Goal: Task Accomplishment & Management: Complete application form

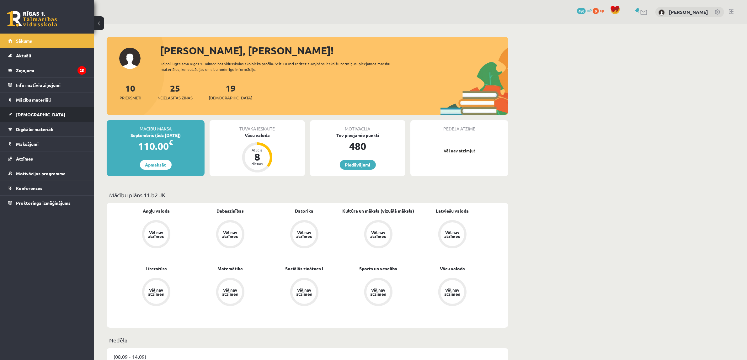
click at [62, 114] on link "[DEMOGRAPHIC_DATA]" at bounding box center [47, 114] width 78 height 14
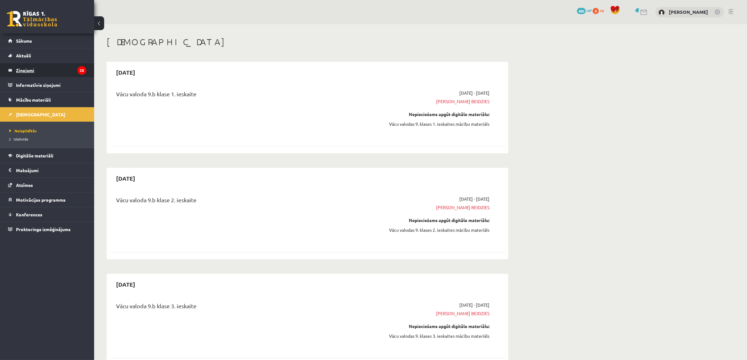
click at [59, 69] on legend "Ziņojumi 25" at bounding box center [51, 70] width 70 height 14
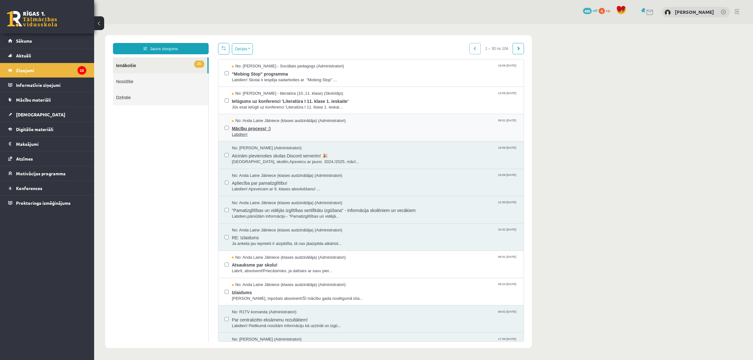
click at [278, 125] on span "Mācību process! :)" at bounding box center [375, 128] width 286 height 8
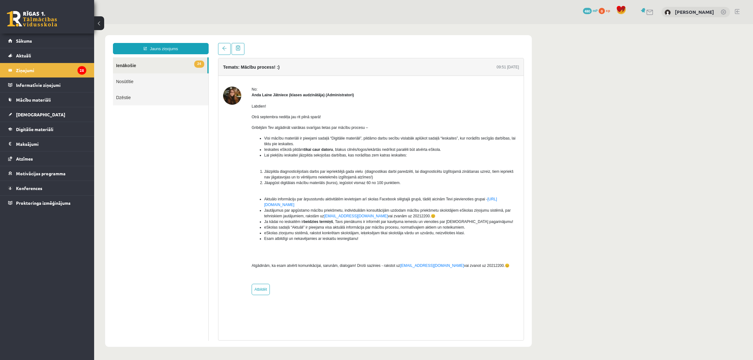
click at [162, 71] on link "24 Ienākošie" at bounding box center [160, 65] width 94 height 16
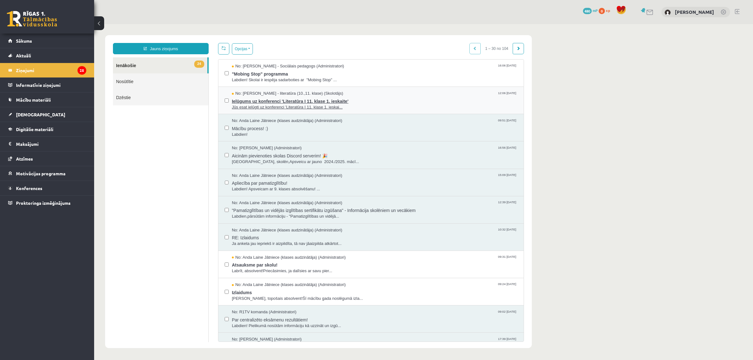
click at [240, 99] on span "Ielūgums uz konferenci 'Literatūra I 11. klase 1. ieskaite'" at bounding box center [375, 101] width 286 height 8
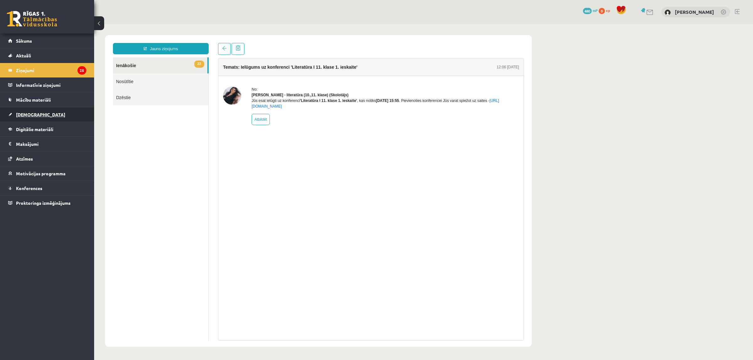
click at [67, 114] on link "[DEMOGRAPHIC_DATA]" at bounding box center [47, 114] width 78 height 14
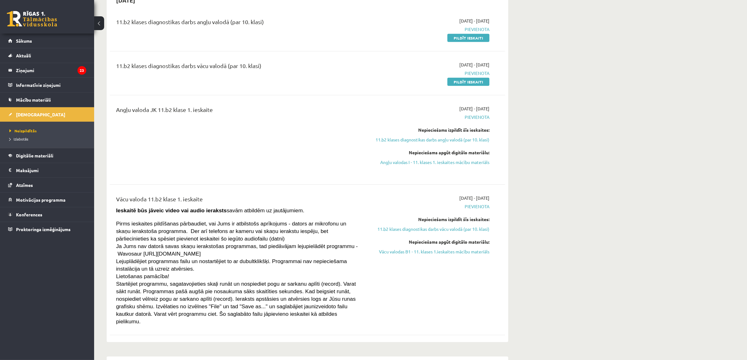
scroll to position [471, 0]
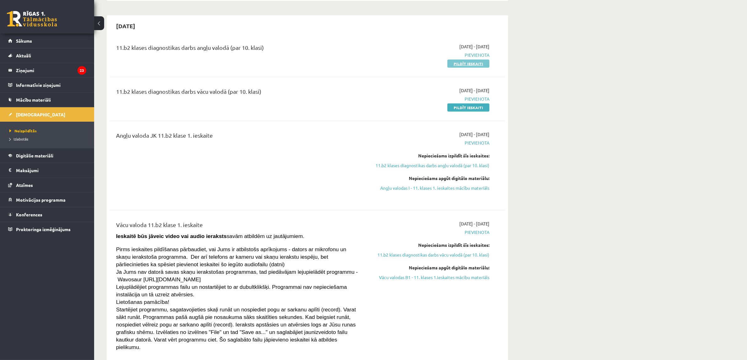
click at [462, 66] on link "Pildīt ieskaiti" at bounding box center [469, 64] width 42 height 8
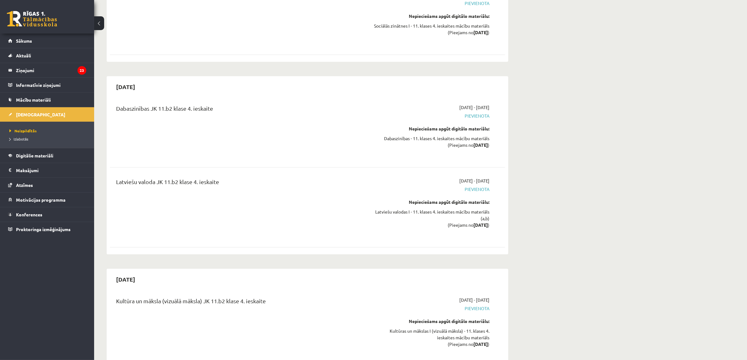
scroll to position [5666, 0]
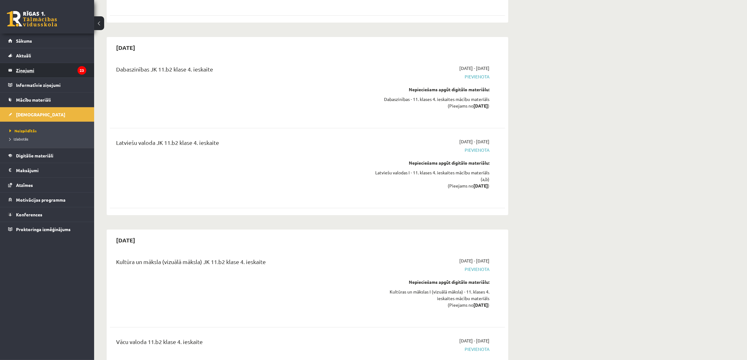
click at [66, 71] on legend "Ziņojumi 23" at bounding box center [51, 70] width 70 height 14
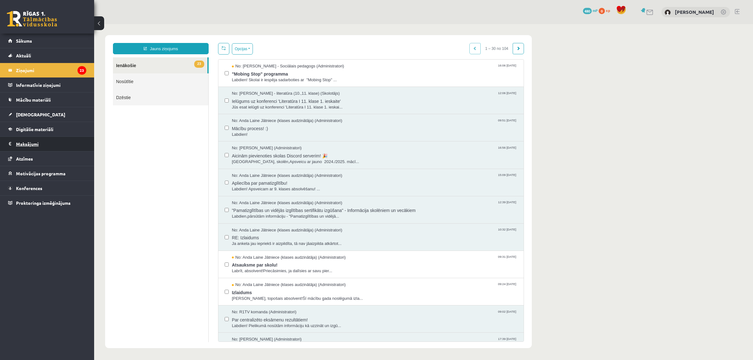
click at [78, 147] on legend "Maksājumi 0" at bounding box center [51, 144] width 70 height 14
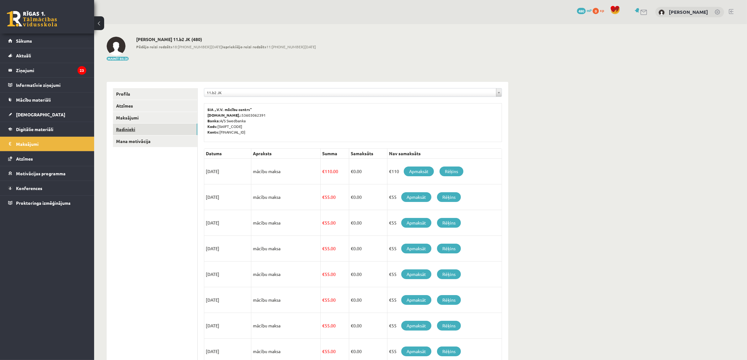
click at [159, 131] on link "Radinieki" at bounding box center [155, 130] width 84 height 12
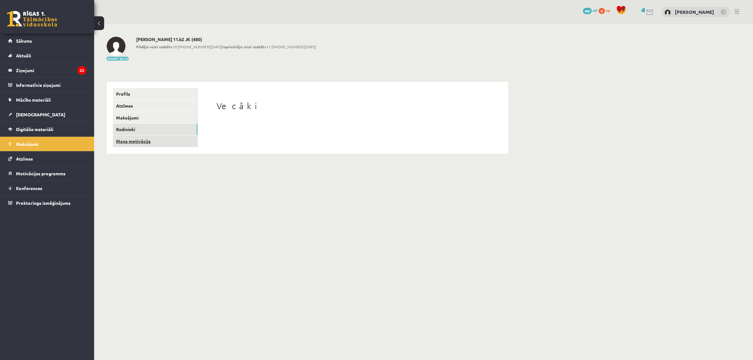
click at [160, 141] on link "Mana motivācija" at bounding box center [155, 142] width 84 height 12
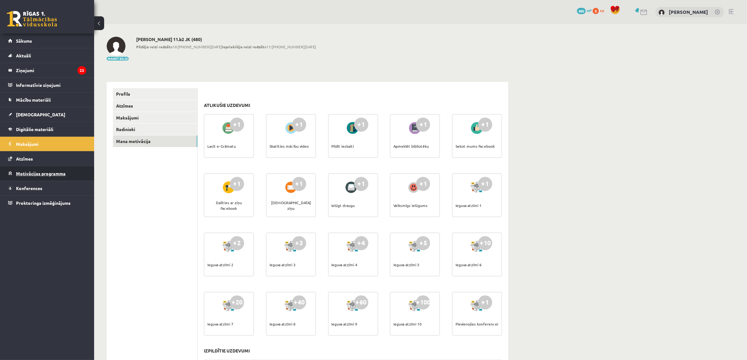
click at [52, 176] on span "Motivācijas programma" at bounding box center [41, 174] width 50 height 6
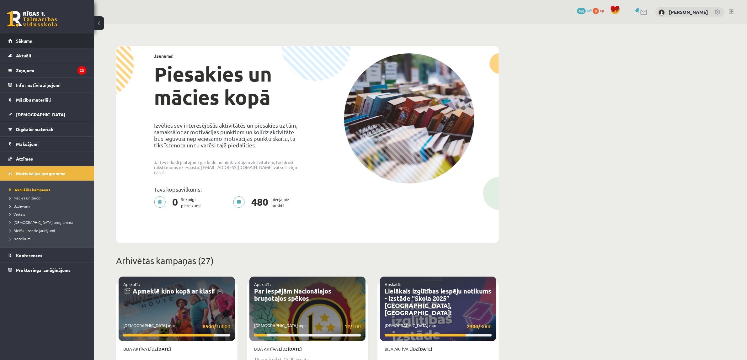
click at [49, 40] on link "Sākums" at bounding box center [47, 41] width 78 height 14
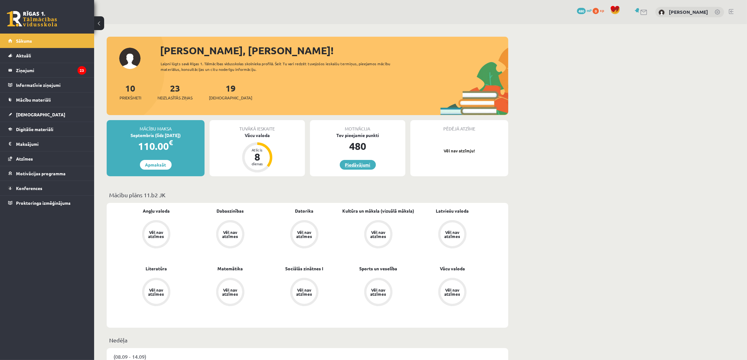
click at [357, 168] on link "Piedāvājumi" at bounding box center [358, 165] width 36 height 10
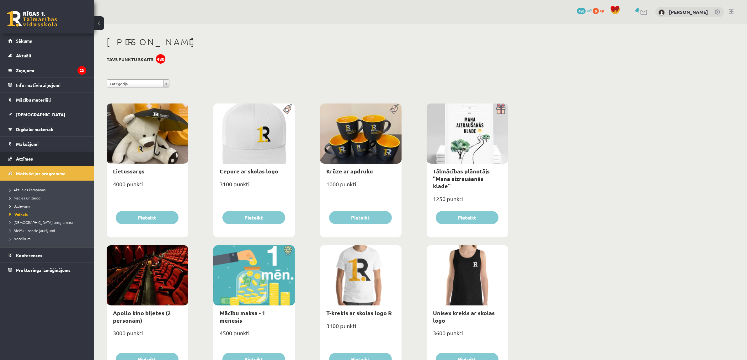
click at [50, 162] on link "Atzīmes" at bounding box center [47, 159] width 78 height 14
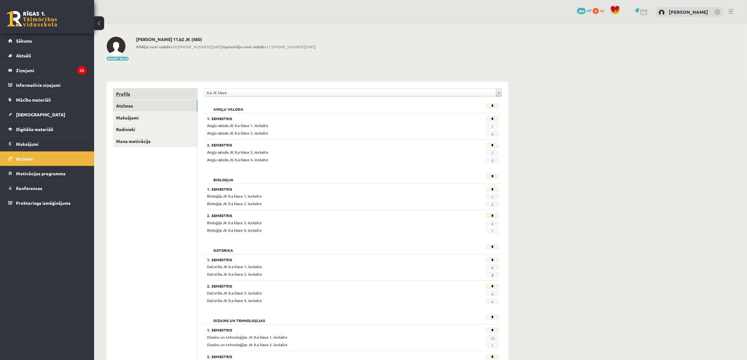
click at [152, 89] on link "Profils" at bounding box center [155, 94] width 84 height 12
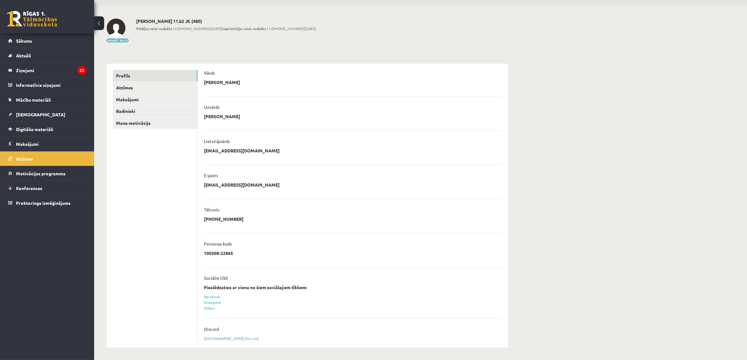
scroll to position [18, 0]
click at [64, 86] on legend "Informatīvie ziņojumi 0" at bounding box center [51, 85] width 70 height 14
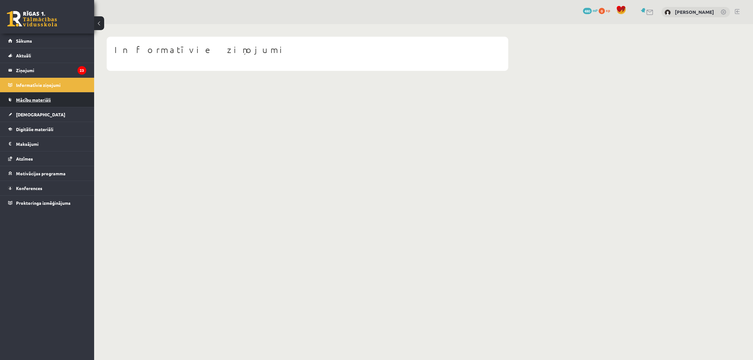
click at [64, 98] on link "Mācību materiāli" at bounding box center [47, 100] width 78 height 14
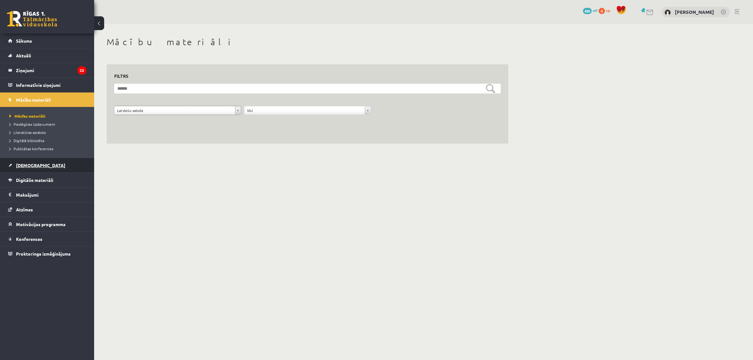
click at [77, 169] on link "[DEMOGRAPHIC_DATA]" at bounding box center [47, 165] width 78 height 14
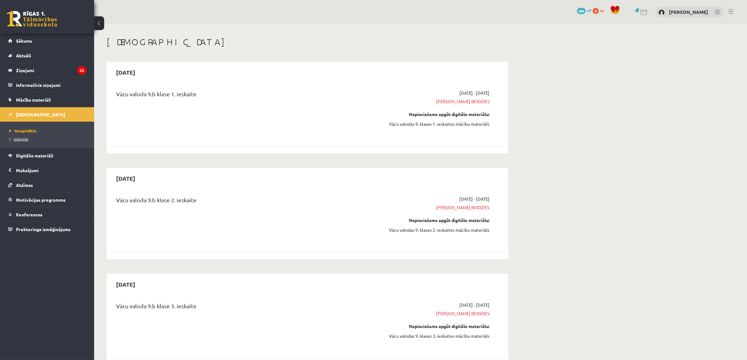
click at [25, 139] on span "Izlabotās" at bounding box center [18, 139] width 19 height 5
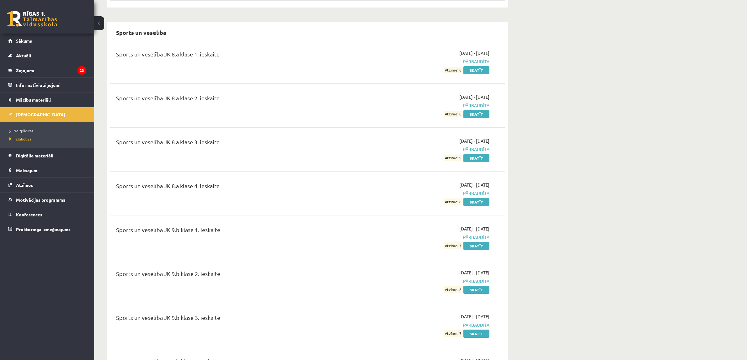
scroll to position [2917, 0]
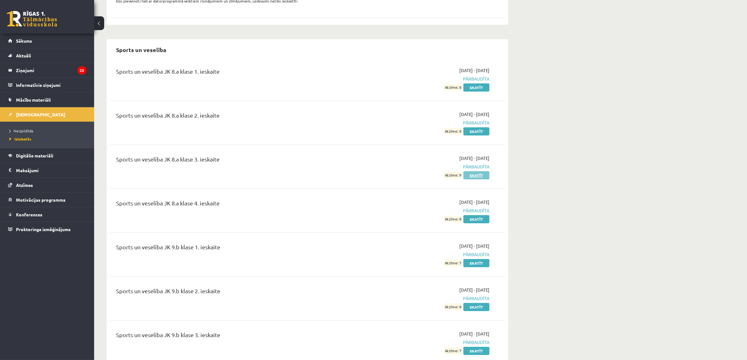
click at [468, 171] on link "Skatīt" at bounding box center [477, 175] width 26 height 8
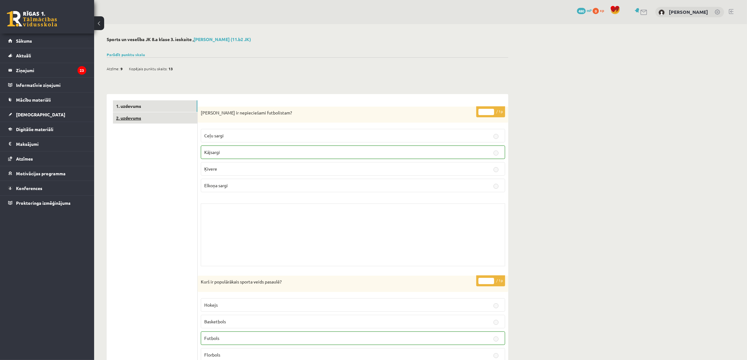
click at [194, 122] on link "2. uzdevums" at bounding box center [155, 118] width 84 height 12
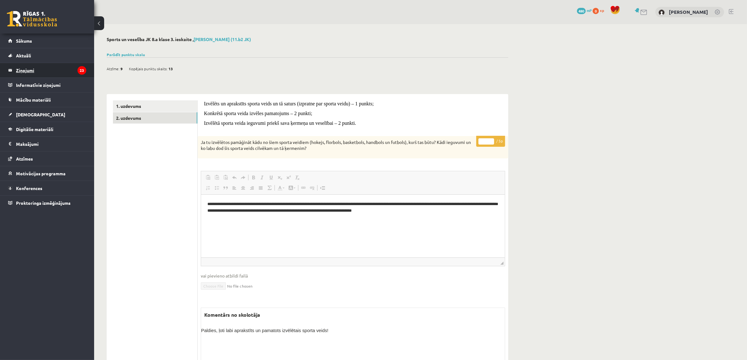
click at [55, 73] on legend "Ziņojumi 23" at bounding box center [51, 70] width 70 height 14
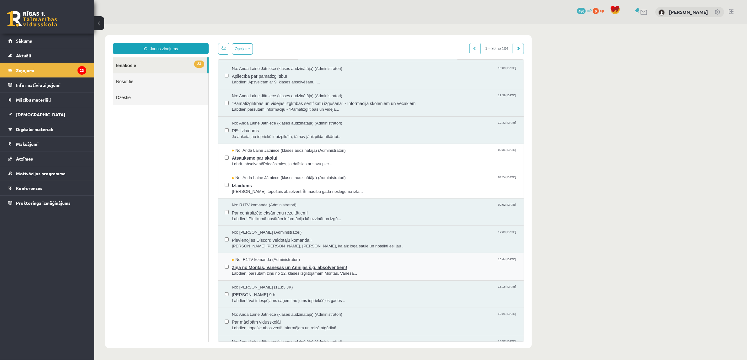
scroll to position [118, 0]
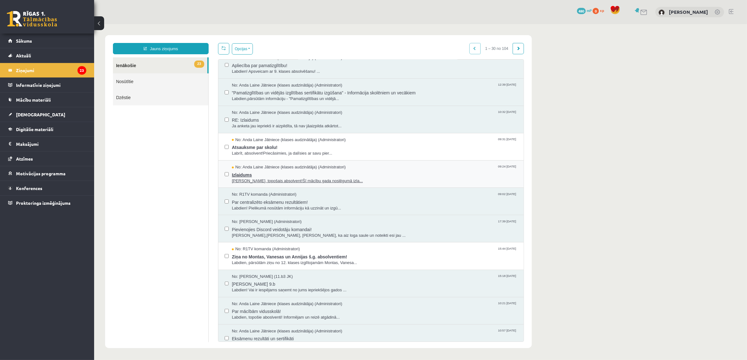
click at [285, 173] on span "Izlaidums" at bounding box center [375, 174] width 286 height 8
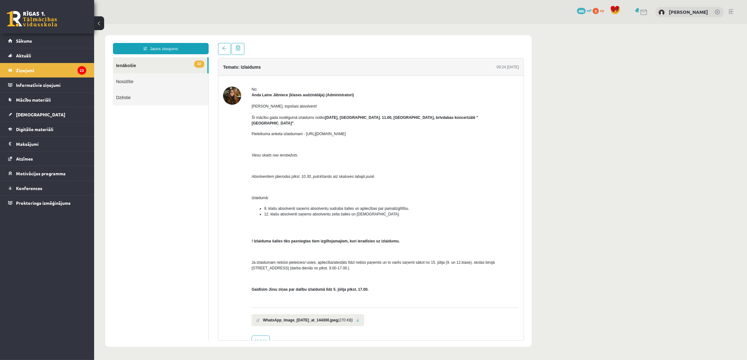
scroll to position [0, 0]
click at [67, 117] on link "[DEMOGRAPHIC_DATA]" at bounding box center [47, 114] width 78 height 14
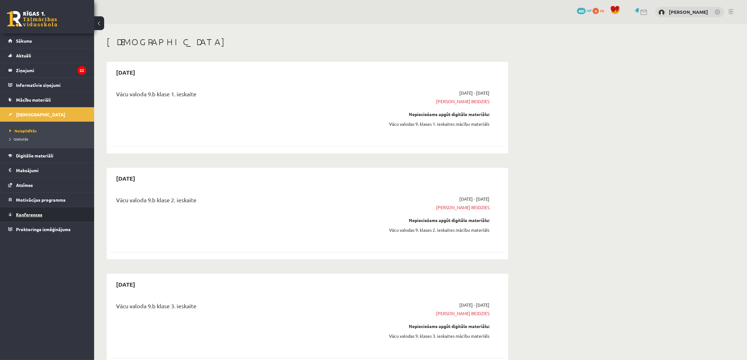
click at [65, 214] on link "Konferences" at bounding box center [47, 214] width 78 height 14
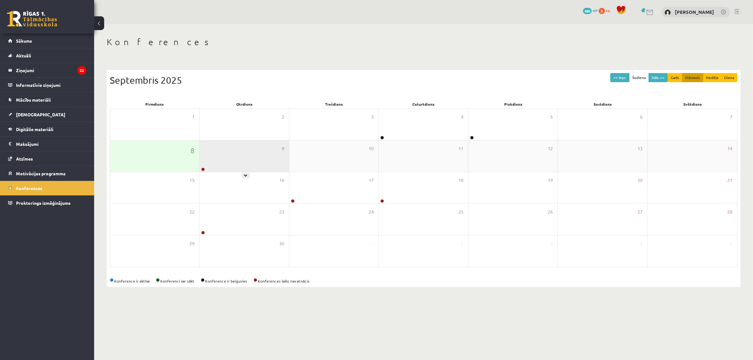
click at [239, 165] on div "9" at bounding box center [244, 156] width 89 height 31
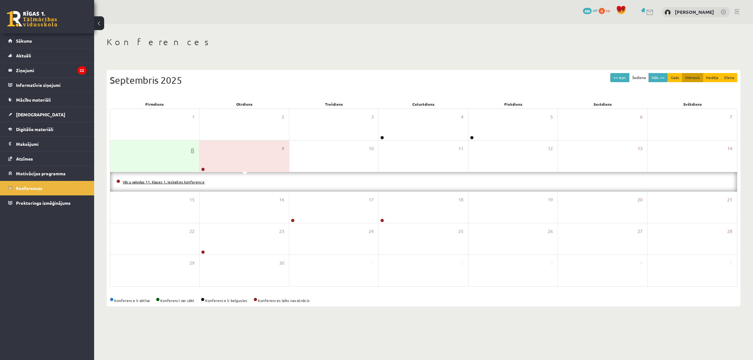
click at [196, 183] on link "Vācu valodas 11. klases 1. ieskaites konference" at bounding box center [164, 182] width 82 height 5
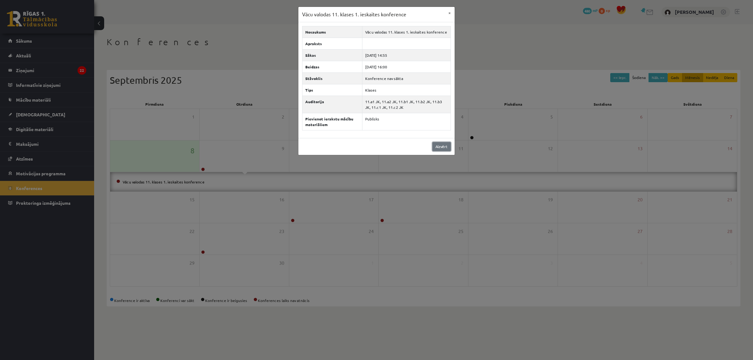
click at [435, 151] on link "Aizvērt" at bounding box center [442, 146] width 19 height 9
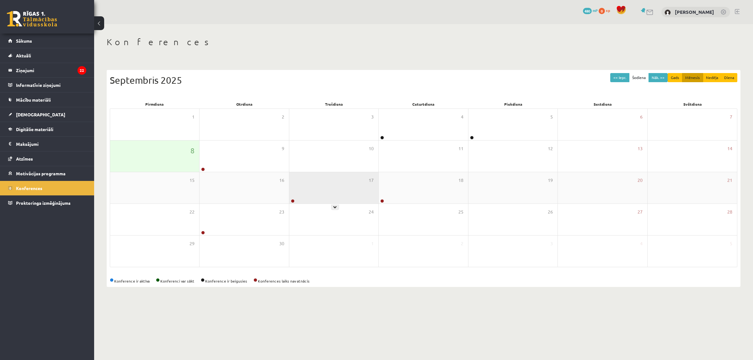
click at [341, 189] on div "17" at bounding box center [333, 187] width 89 height 31
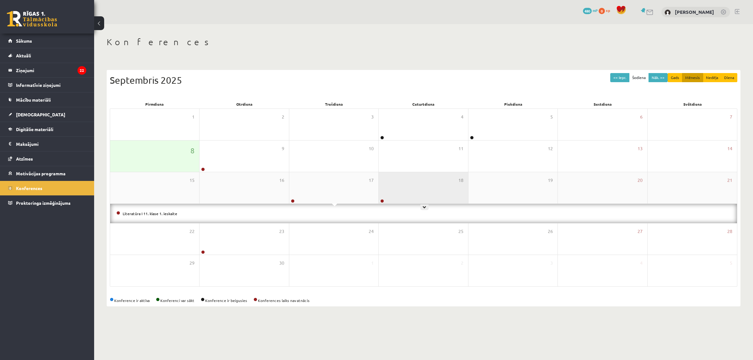
click at [389, 192] on div "18" at bounding box center [423, 187] width 89 height 31
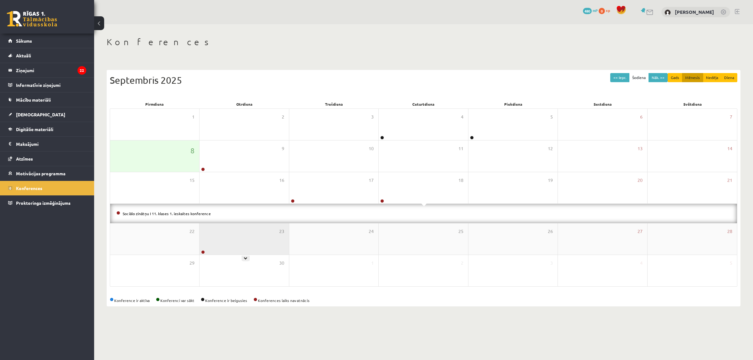
click at [252, 238] on div "23" at bounding box center [244, 238] width 89 height 31
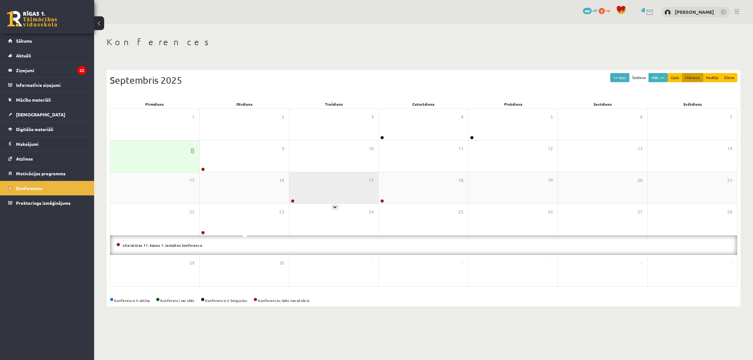
click at [336, 185] on div "17" at bounding box center [333, 187] width 89 height 31
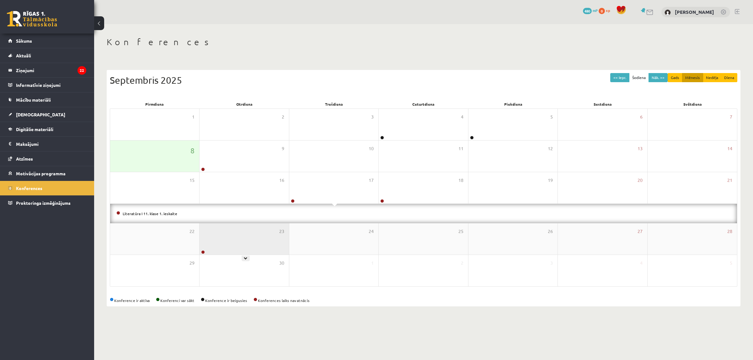
click at [241, 234] on div "23" at bounding box center [244, 238] width 89 height 31
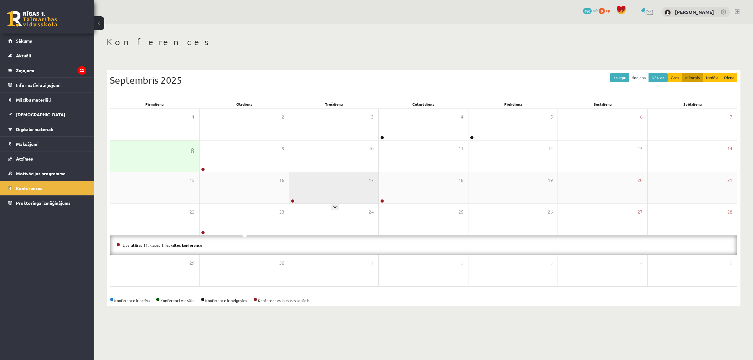
click at [318, 190] on div "17" at bounding box center [333, 187] width 89 height 31
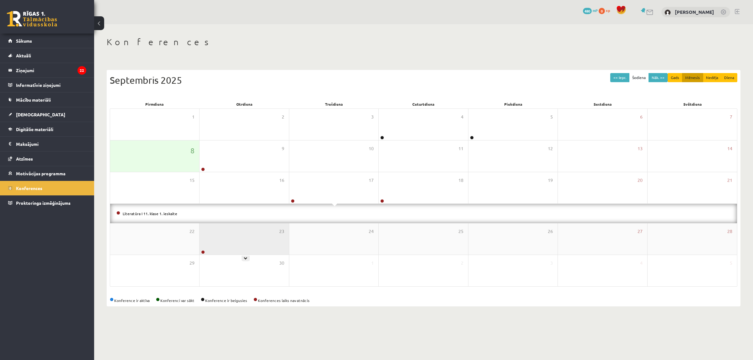
click at [259, 236] on div "23" at bounding box center [244, 238] width 89 height 31
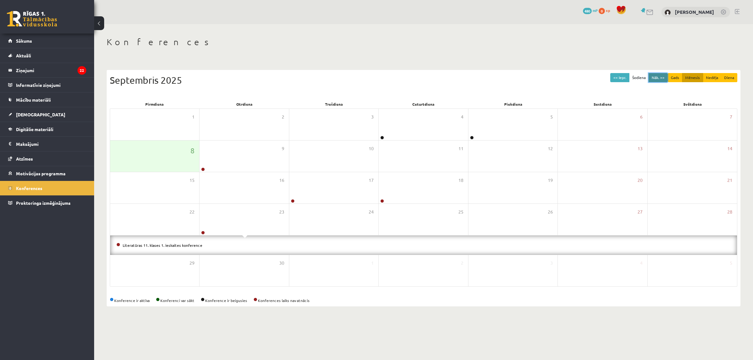
click at [655, 79] on button "Nāk. >>" at bounding box center [658, 77] width 19 height 9
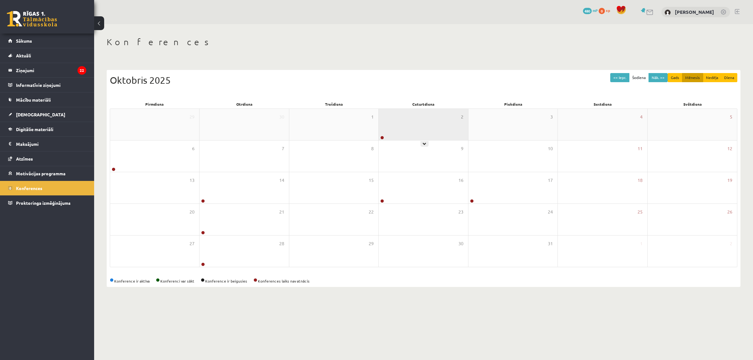
click at [429, 128] on div "2" at bounding box center [423, 124] width 89 height 31
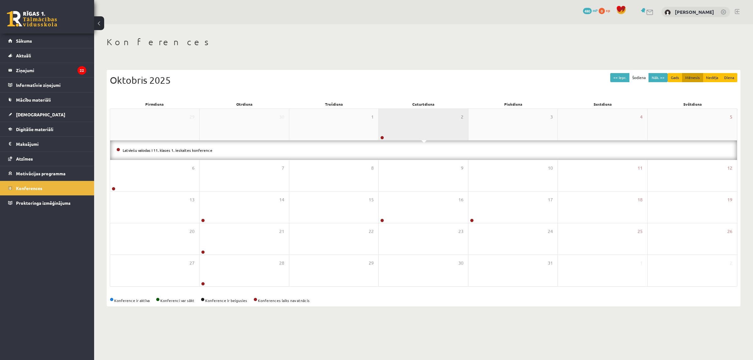
click at [429, 130] on div "2" at bounding box center [423, 124] width 89 height 31
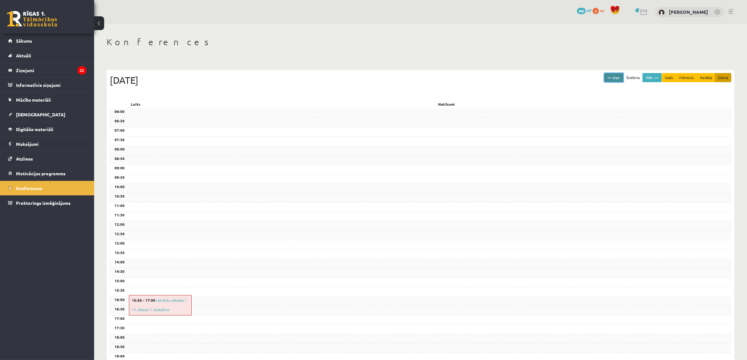
click at [609, 78] on button "<< Iepr." at bounding box center [614, 77] width 19 height 9
click at [688, 78] on button "Mēnesis" at bounding box center [686, 77] width 21 height 9
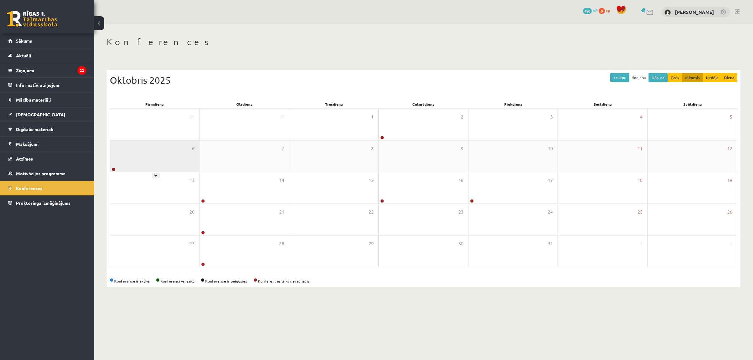
click at [172, 155] on div "6" at bounding box center [154, 156] width 89 height 31
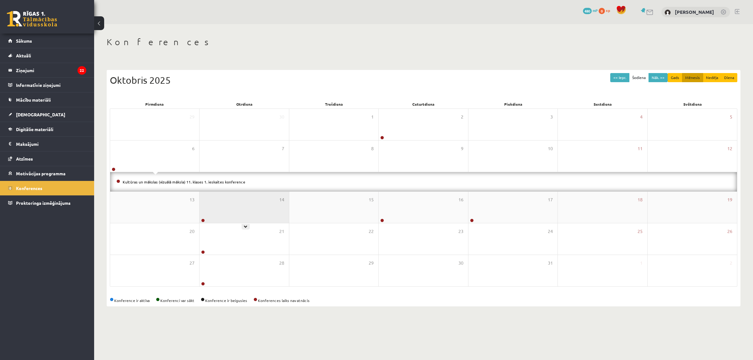
click at [239, 211] on div "14" at bounding box center [244, 207] width 89 height 31
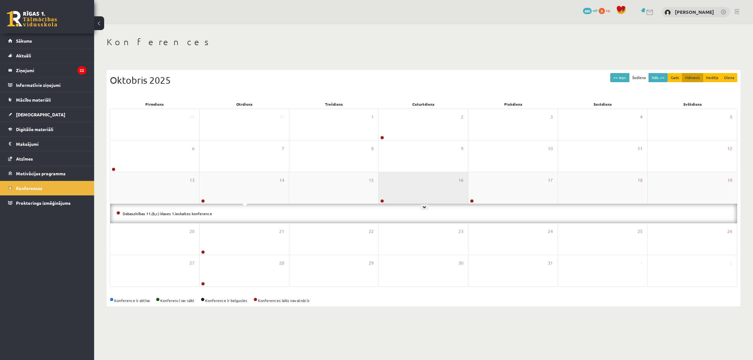
click at [426, 187] on div "16" at bounding box center [423, 187] width 89 height 31
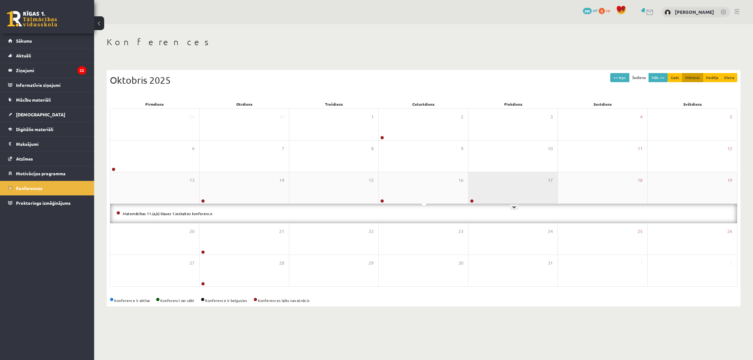
click at [512, 191] on div "17" at bounding box center [513, 187] width 89 height 31
click at [194, 215] on link "Angļu valoda optimālais līmenis - Pirms eksāmena konsultācija Nr.1" at bounding box center [181, 213] width 116 height 5
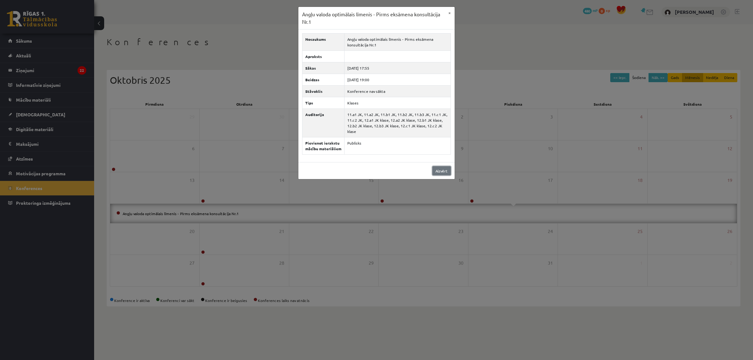
click at [439, 171] on link "Aizvērt" at bounding box center [442, 170] width 19 height 9
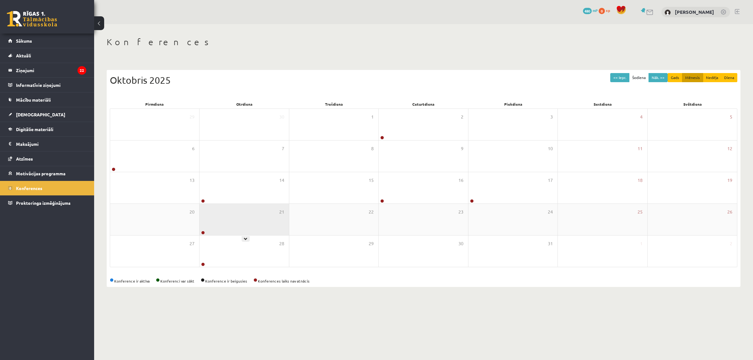
click at [257, 221] on div "21" at bounding box center [244, 219] width 89 height 31
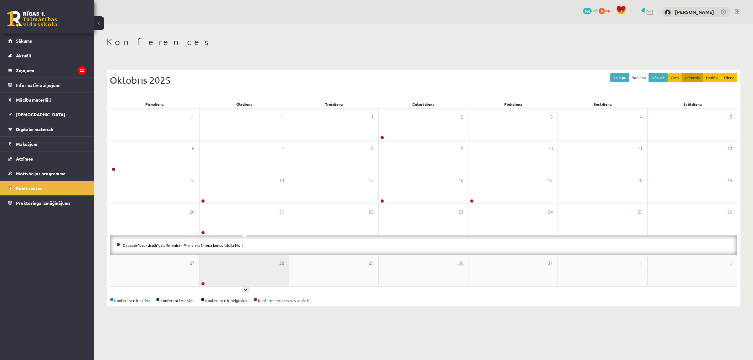
drag, startPoint x: 226, startPoint y: 267, endPoint x: 230, endPoint y: 266, distance: 3.6
click at [227, 267] on div "28" at bounding box center [244, 270] width 89 height 31
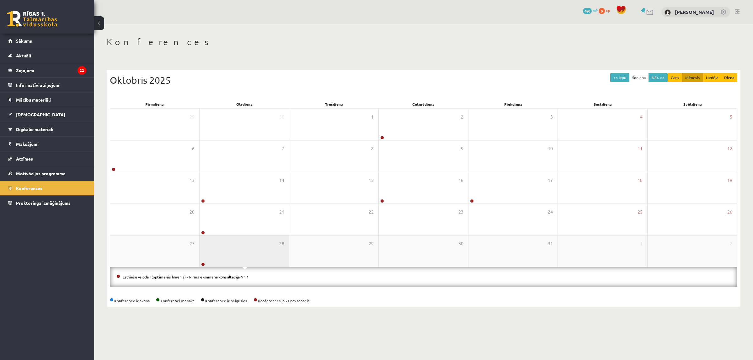
click at [230, 257] on div "28" at bounding box center [244, 251] width 89 height 31
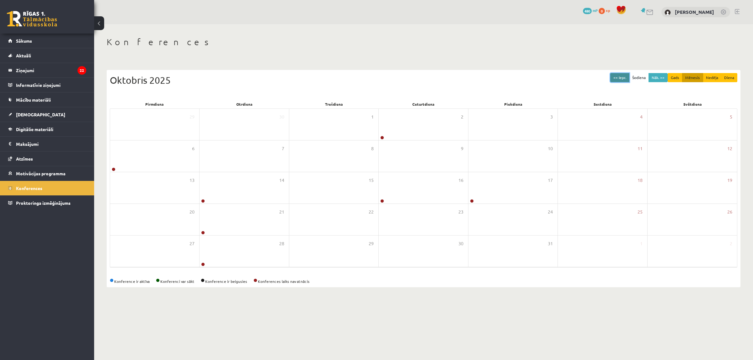
click at [621, 76] on button "<< Iepr." at bounding box center [619, 77] width 19 height 9
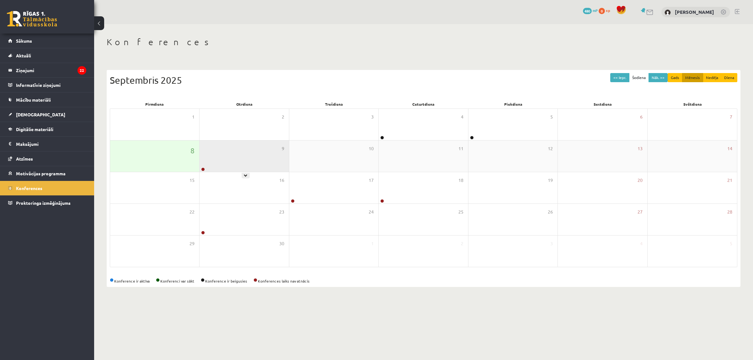
click at [278, 169] on div "9" at bounding box center [244, 156] width 89 height 31
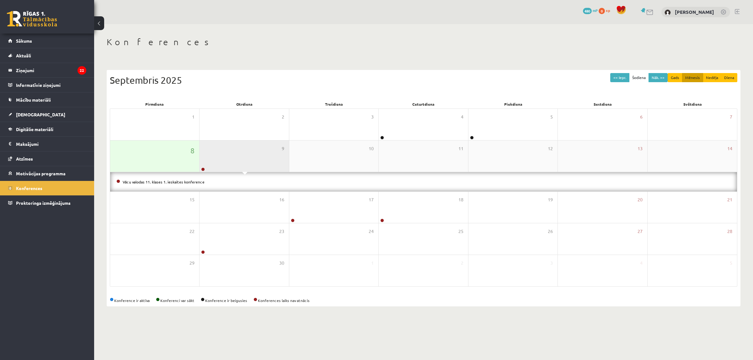
click at [277, 157] on div "9" at bounding box center [244, 156] width 89 height 31
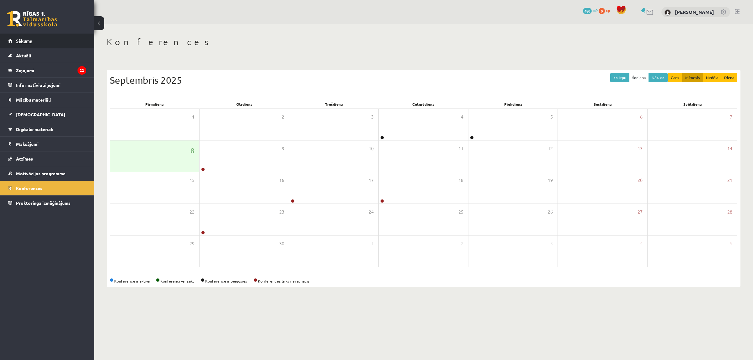
click at [70, 39] on link "Sākums" at bounding box center [47, 41] width 78 height 14
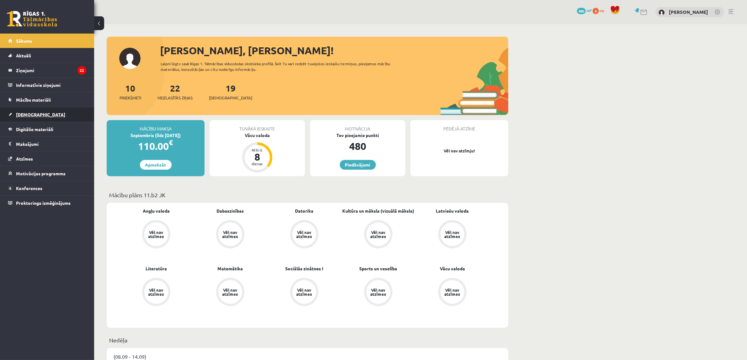
click at [47, 111] on link "[DEMOGRAPHIC_DATA]" at bounding box center [47, 114] width 78 height 14
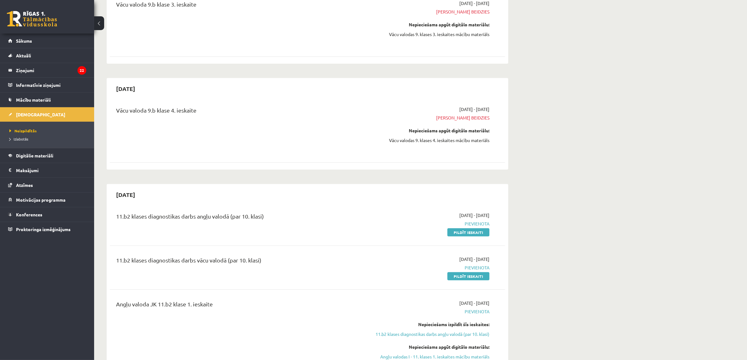
scroll to position [314, 0]
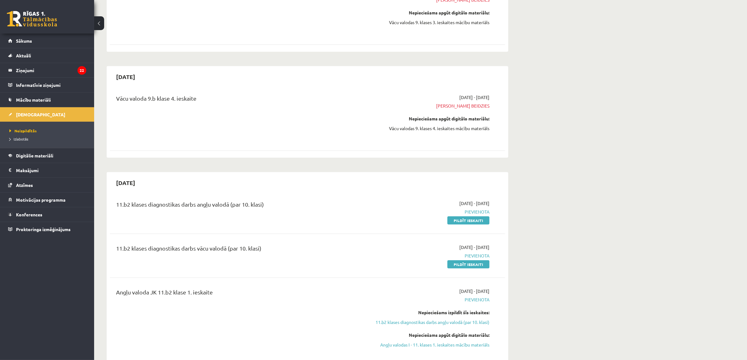
drag, startPoint x: 465, startPoint y: 223, endPoint x: 417, endPoint y: 30, distance: 198.8
click at [465, 223] on link "Pildīt ieskaiti" at bounding box center [469, 221] width 42 height 8
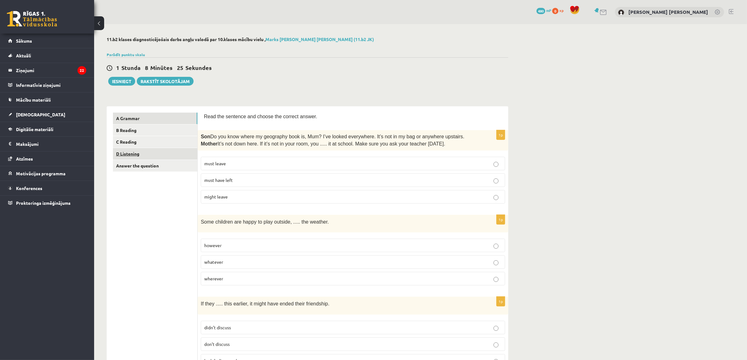
click at [169, 153] on link "D Listening" at bounding box center [155, 154] width 84 height 12
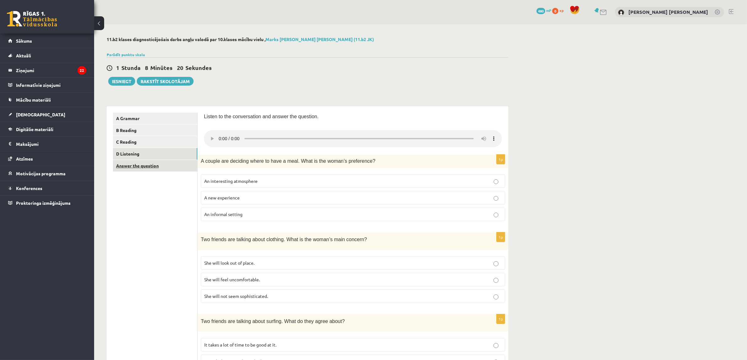
click at [167, 166] on link "Answer the question" at bounding box center [155, 166] width 84 height 12
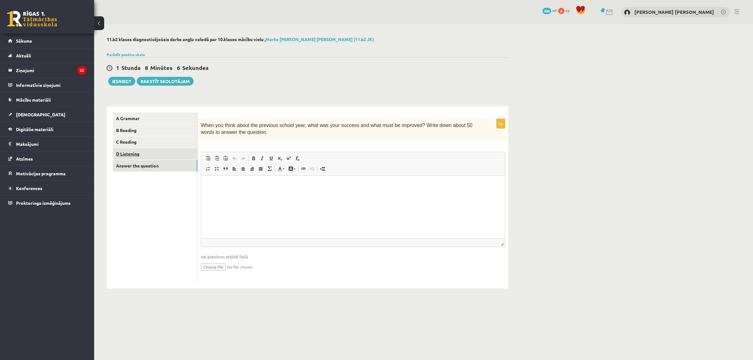
click at [166, 153] on link "D Listening" at bounding box center [155, 154] width 84 height 12
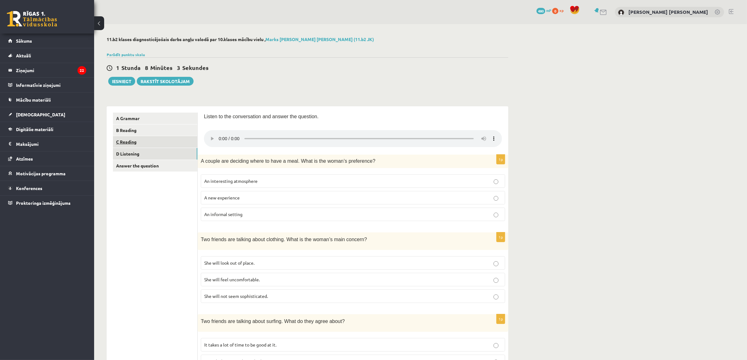
click at [164, 143] on link "C Reading" at bounding box center [155, 142] width 84 height 12
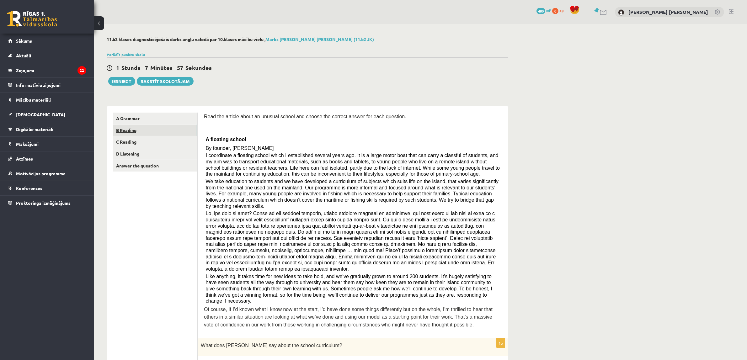
click at [147, 132] on link "B Reading" at bounding box center [155, 131] width 84 height 12
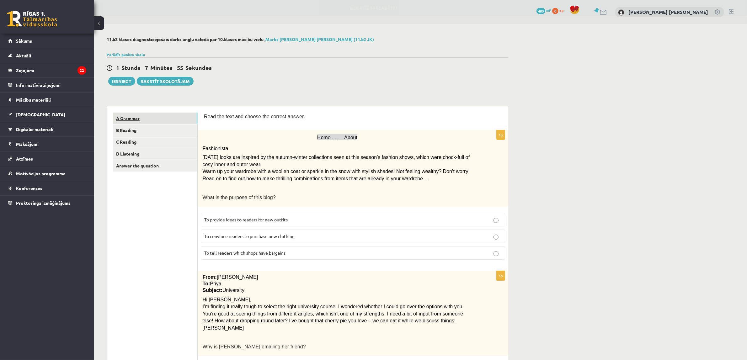
click at [155, 122] on link "A Grammar" at bounding box center [155, 119] width 84 height 12
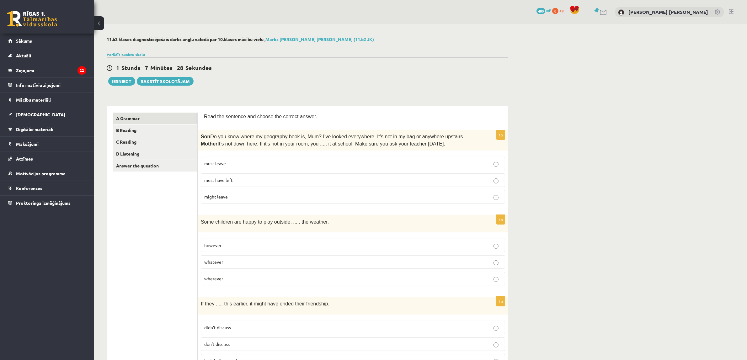
click at [220, 178] on span "must have left" at bounding box center [218, 180] width 29 height 6
click at [280, 264] on p "whatever" at bounding box center [353, 262] width 298 height 7
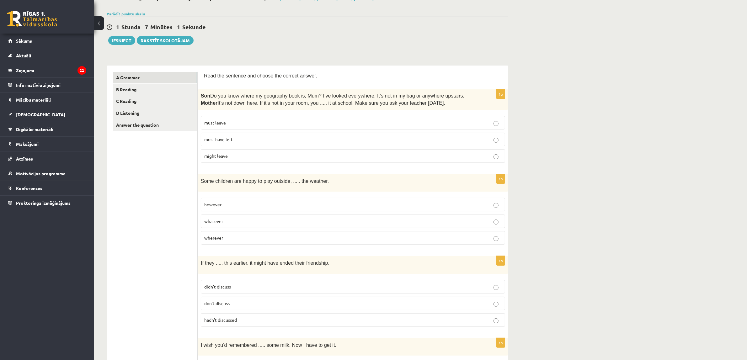
scroll to position [78, 0]
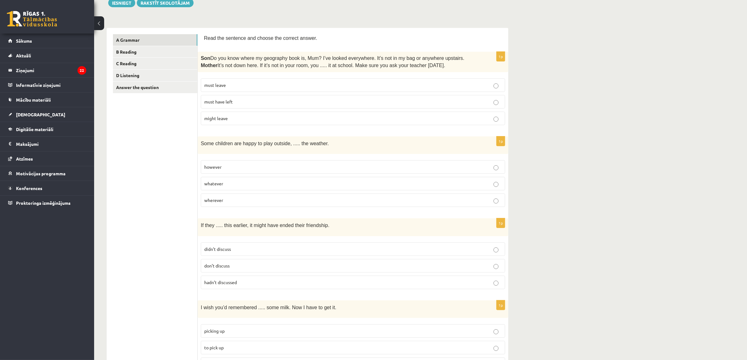
click at [231, 281] on span "hadn’t discussed" at bounding box center [220, 283] width 33 height 6
click at [299, 287] on label "hadn’t discussed" at bounding box center [353, 282] width 304 height 13
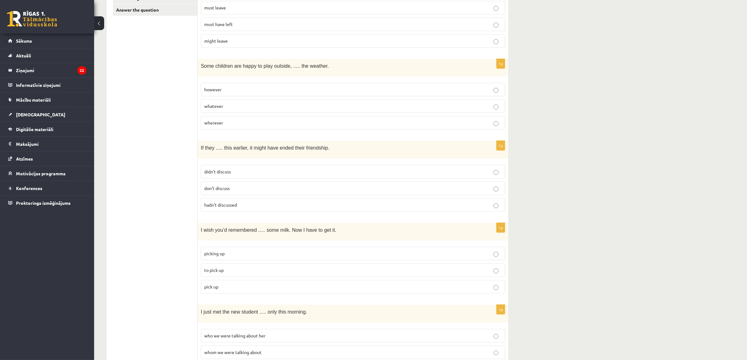
scroll to position [157, 0]
click at [247, 270] on p "to pick up" at bounding box center [353, 269] width 298 height 7
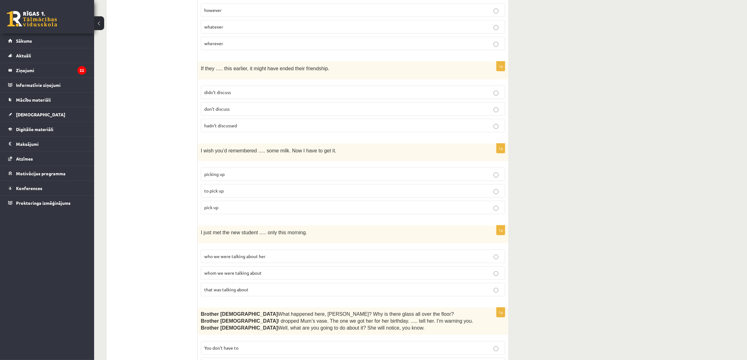
scroll to position [275, 0]
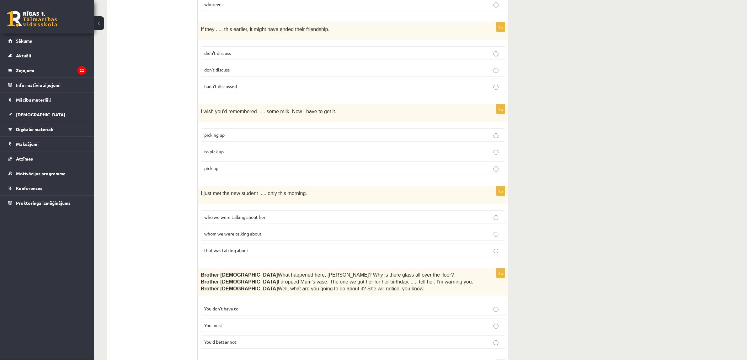
click at [286, 231] on p "whom we were talking about" at bounding box center [353, 234] width 298 height 7
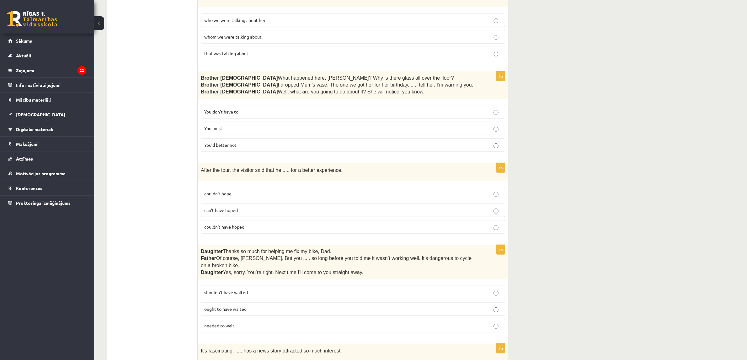
scroll to position [423, 0]
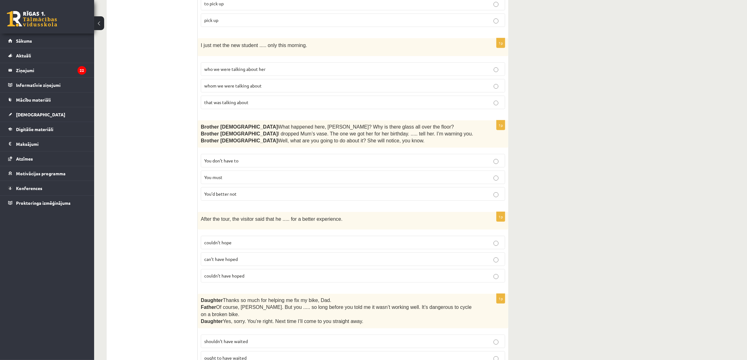
click at [247, 191] on p "You’d better not" at bounding box center [353, 194] width 298 height 7
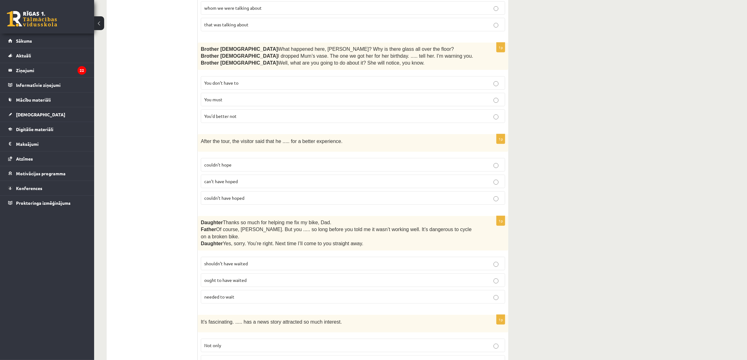
scroll to position [501, 0]
click at [252, 195] on p "couldn’t have hoped" at bounding box center [353, 197] width 298 height 7
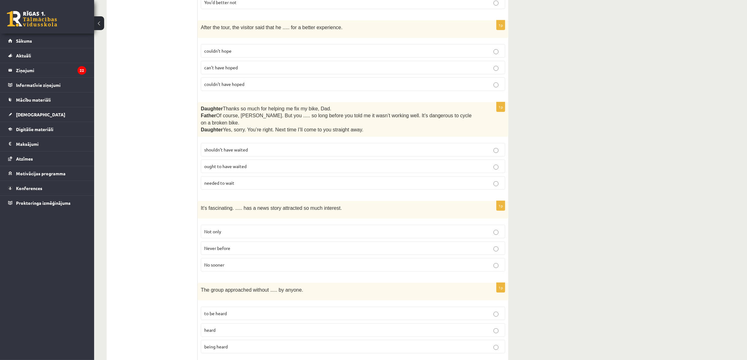
scroll to position [658, 0]
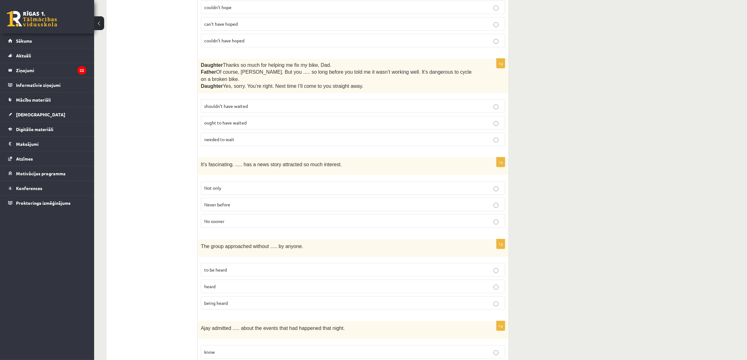
click at [244, 103] on span "shouldn’t have waited" at bounding box center [226, 106] width 44 height 6
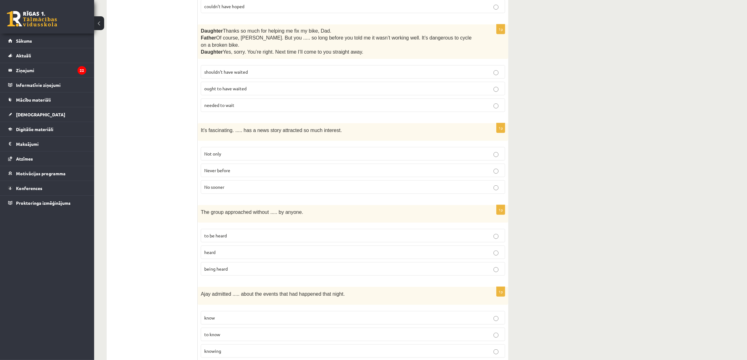
scroll to position [737, 0]
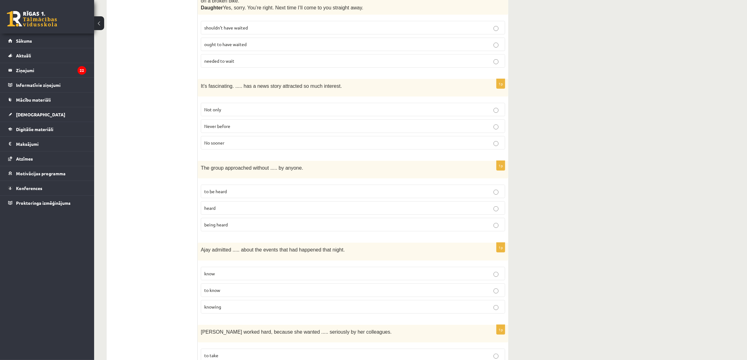
click at [220, 123] on span "Never before" at bounding box center [217, 126] width 26 height 6
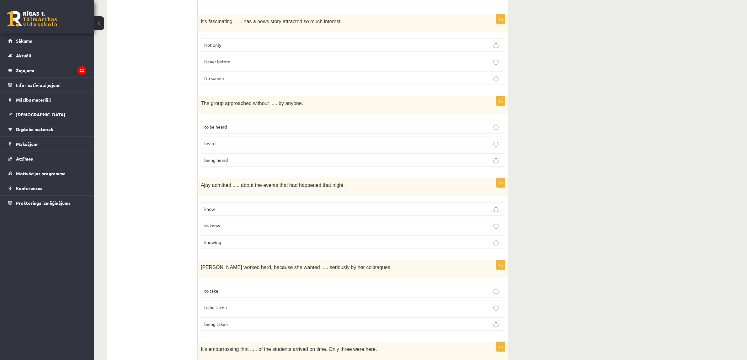
scroll to position [815, 0]
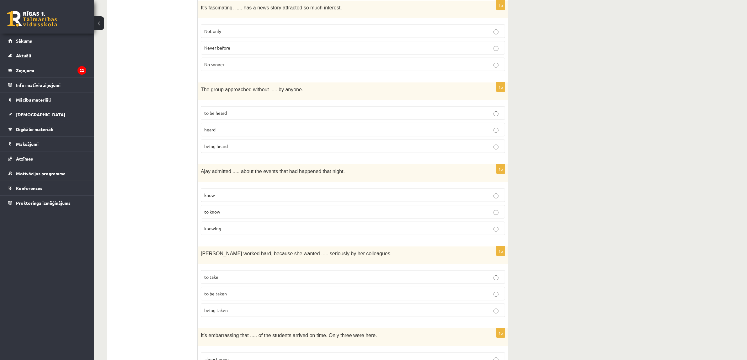
click at [232, 143] on p "being heard" at bounding box center [353, 146] width 298 height 7
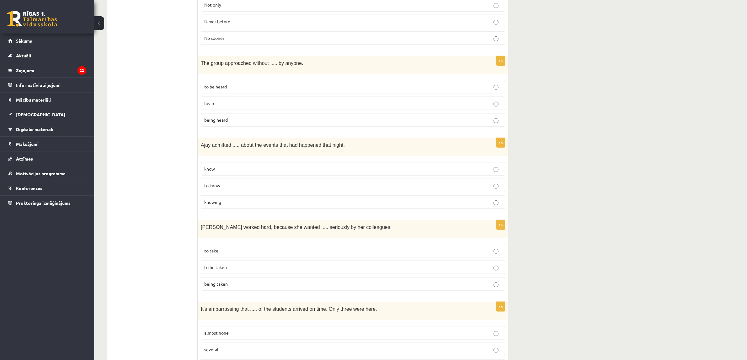
scroll to position [894, 0]
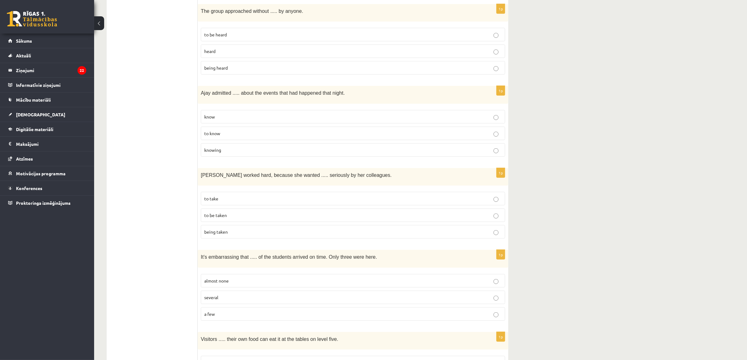
click at [224, 130] on p "to know" at bounding box center [353, 133] width 298 height 7
click at [242, 212] on p "to be taken" at bounding box center [353, 215] width 298 height 7
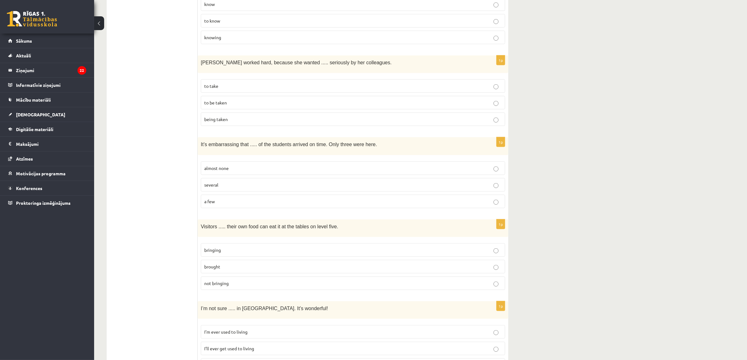
scroll to position [1051, 0]
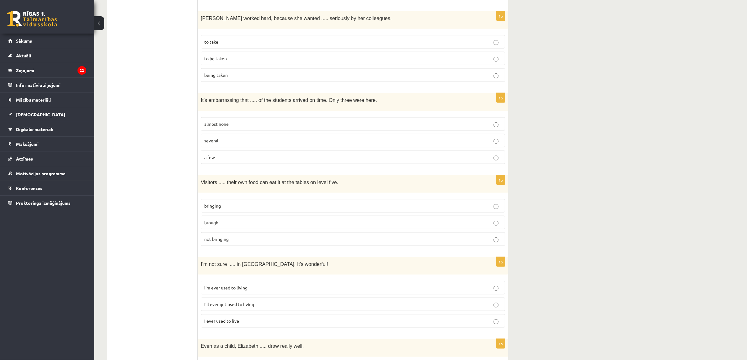
click at [232, 120] on label "almost none" at bounding box center [353, 123] width 304 height 13
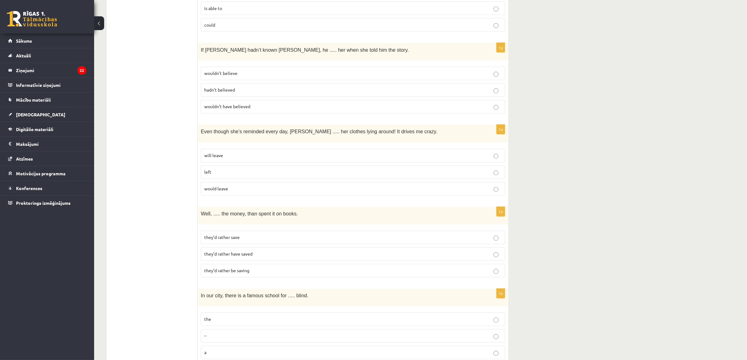
scroll to position [1443, 0]
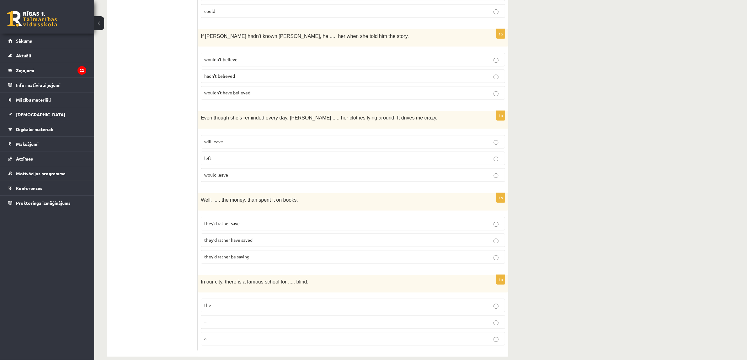
click at [212, 303] on p "the" at bounding box center [353, 306] width 298 height 7
click at [240, 238] on span "they’d rather have saved" at bounding box center [228, 241] width 48 height 6
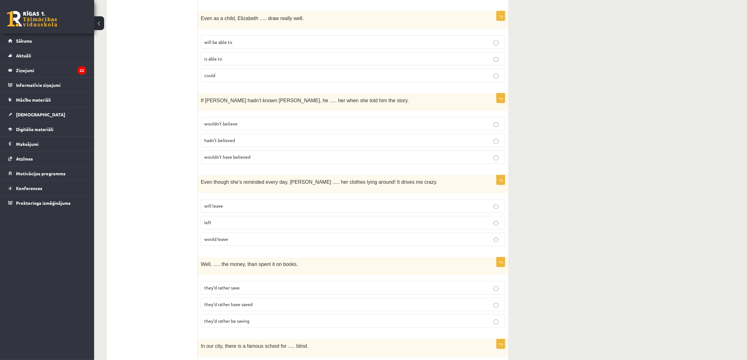
scroll to position [1364, 0]
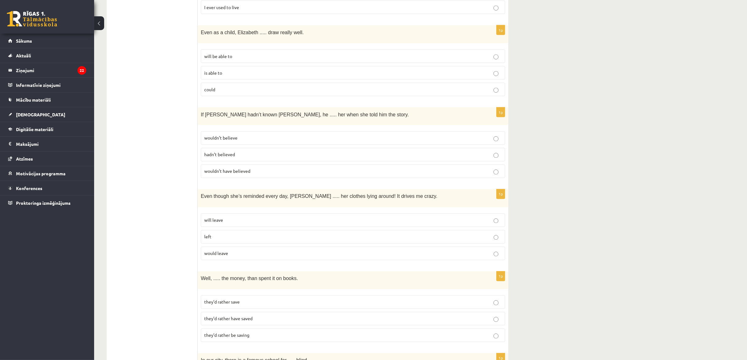
click at [234, 250] on p "would leave" at bounding box center [353, 253] width 298 height 7
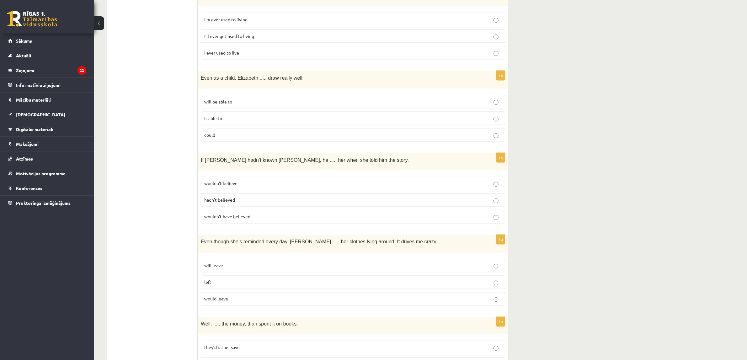
scroll to position [1286, 0]
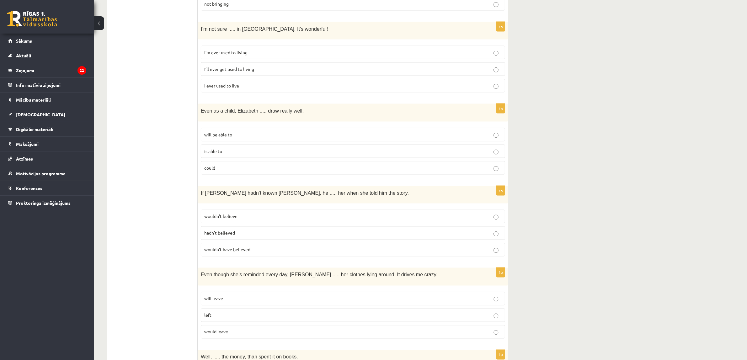
click at [260, 247] on p "wouldn’t have believed" at bounding box center [353, 250] width 298 height 7
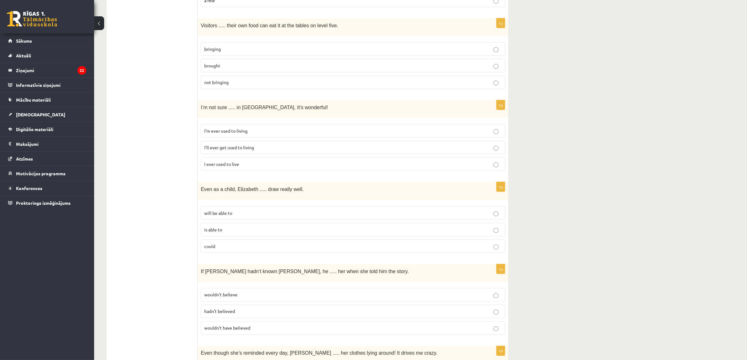
click at [229, 227] on p "is able to" at bounding box center [353, 230] width 298 height 7
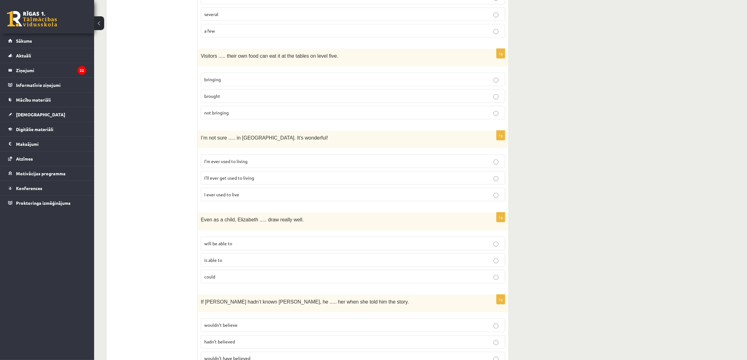
scroll to position [1129, 0]
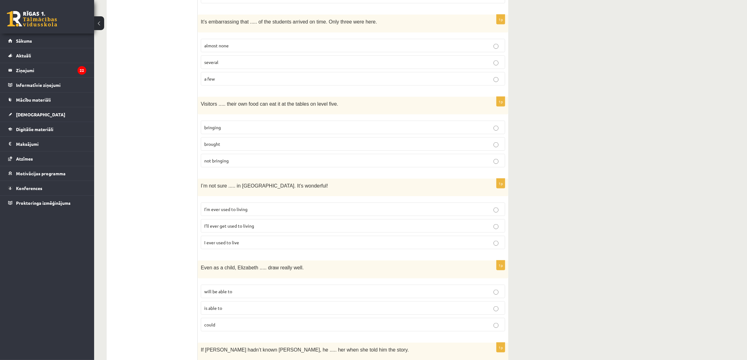
click at [229, 223] on span "I’ll ever get used to living" at bounding box center [229, 226] width 50 height 6
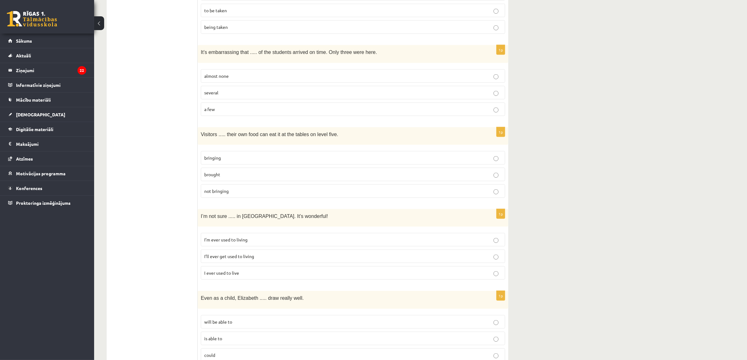
scroll to position [1051, 0]
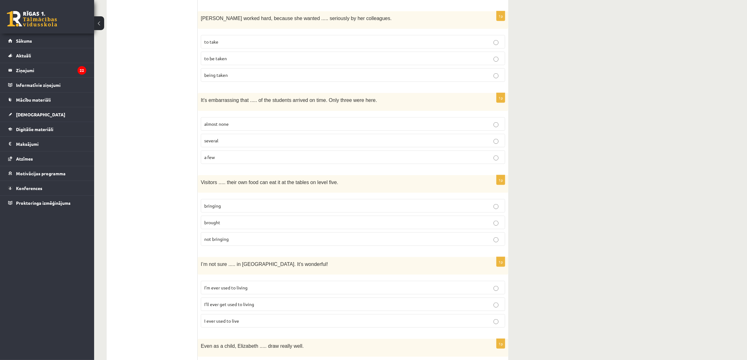
click at [225, 219] on p "brought" at bounding box center [353, 222] width 298 height 7
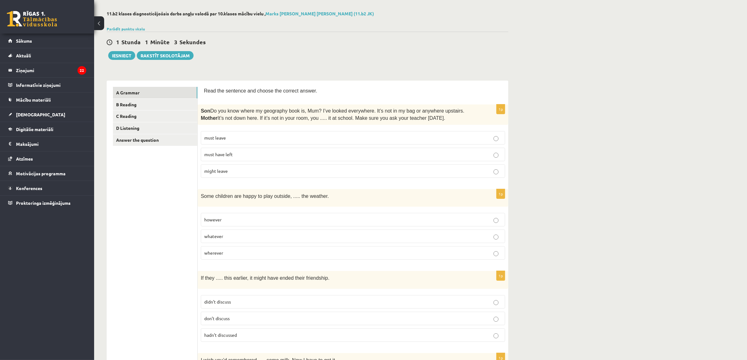
scroll to position [0, 0]
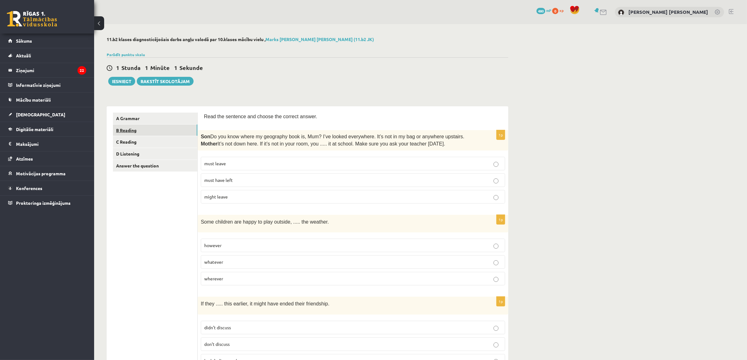
click at [161, 126] on link "B Reading" at bounding box center [155, 131] width 84 height 12
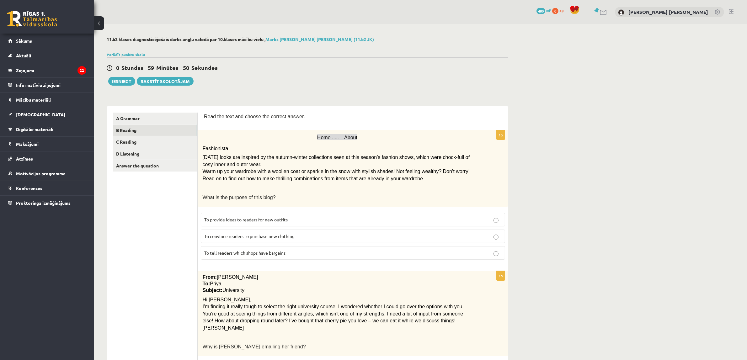
click at [329, 222] on label "To provide ideas to readers for new outfits" at bounding box center [353, 219] width 304 height 13
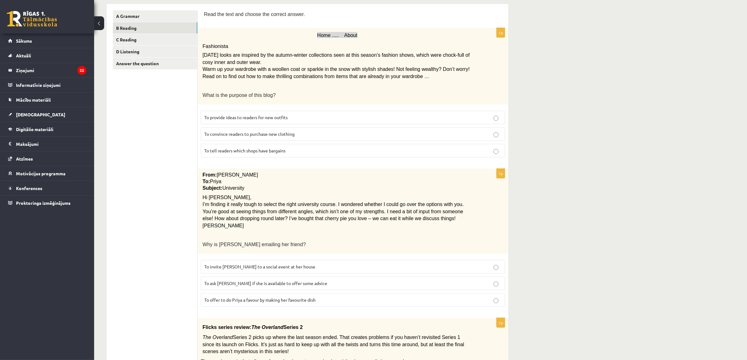
scroll to position [78, 0]
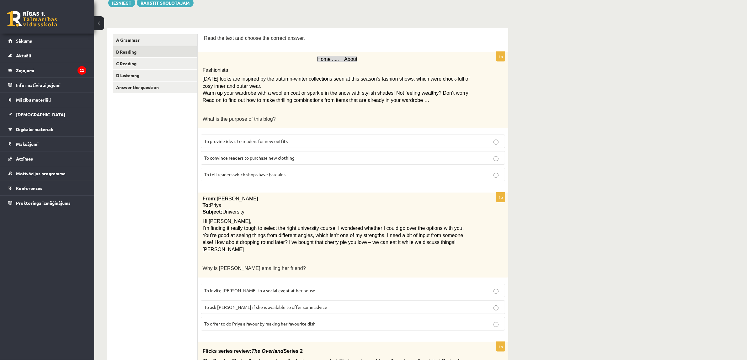
click at [307, 305] on p "To ask [PERSON_NAME] if she is available to offer some advice" at bounding box center [353, 307] width 298 height 7
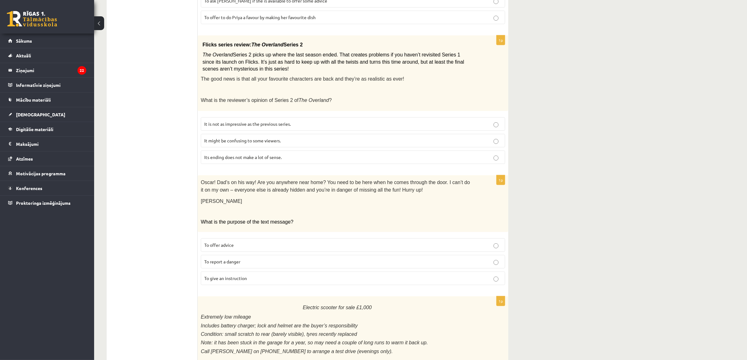
scroll to position [286, 0]
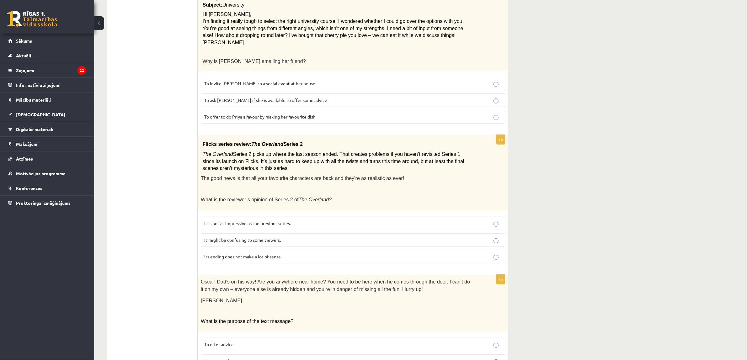
click at [247, 237] on span "It might be confusing to some viewers." at bounding box center [242, 240] width 77 height 6
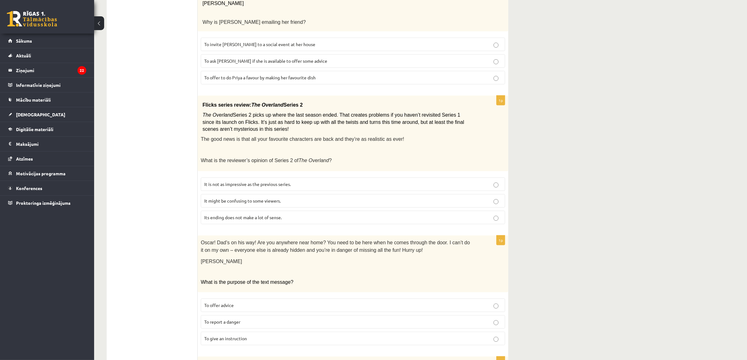
scroll to position [364, 0]
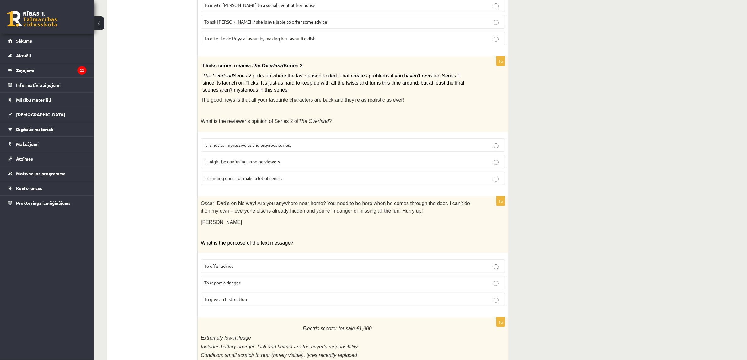
click at [242, 297] on span "To give an instruction" at bounding box center [225, 300] width 43 height 6
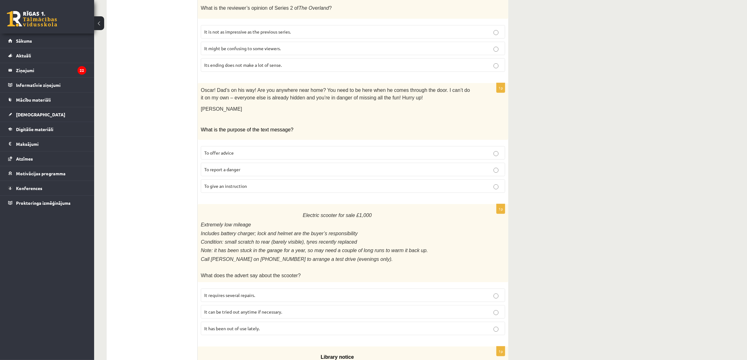
scroll to position [521, 0]
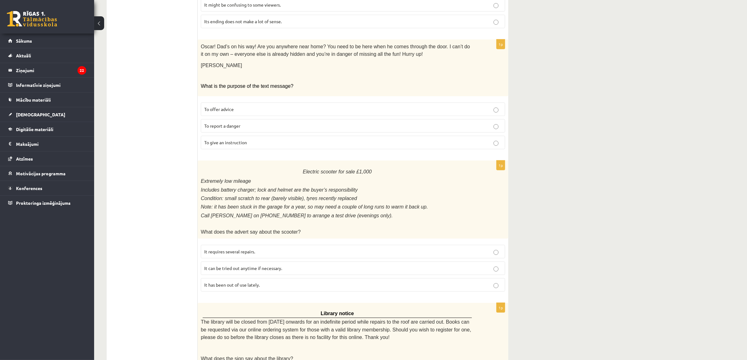
click at [260, 278] on label "It has been out of use lately." at bounding box center [353, 284] width 304 height 13
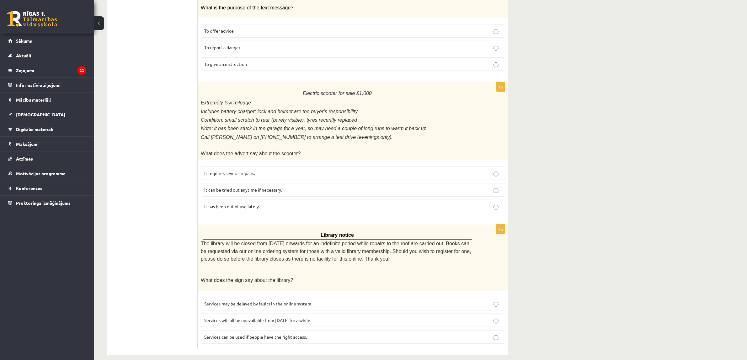
click at [357, 317] on p "Services will all be unavailable from [DATE] for a while." at bounding box center [353, 320] width 298 height 7
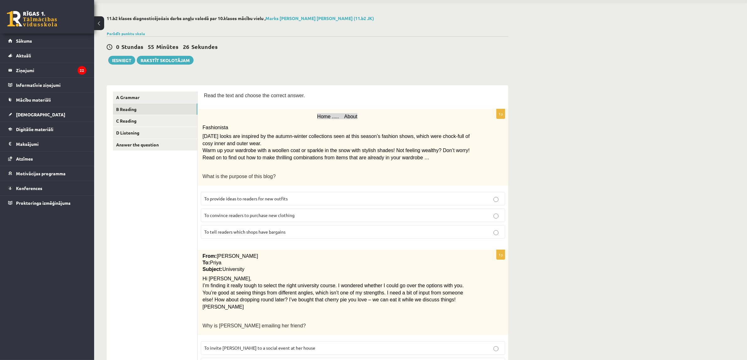
scroll to position [0, 0]
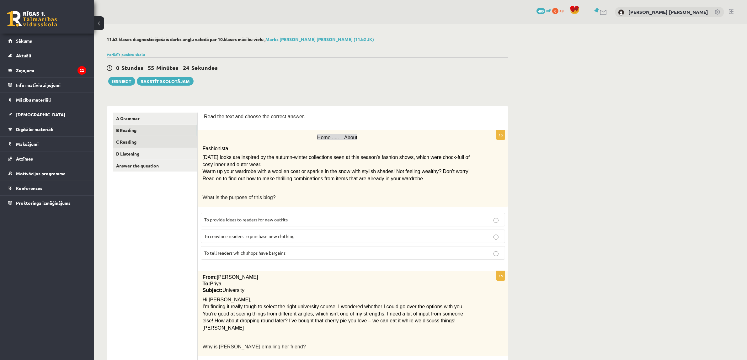
click at [120, 138] on link "C Reading" at bounding box center [155, 142] width 84 height 12
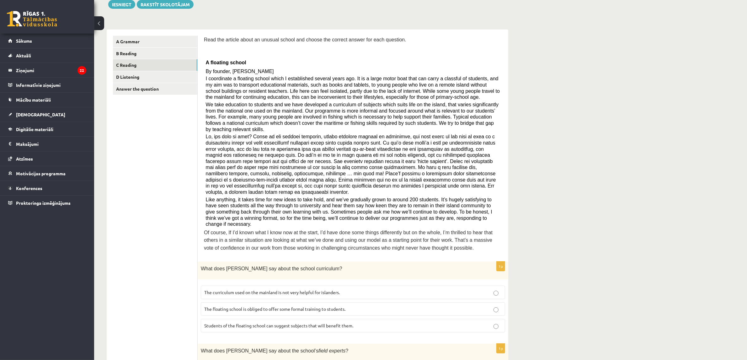
scroll to position [78, 0]
click at [297, 321] on span "Students of the floating school can suggest subjects that will benefit them." at bounding box center [278, 324] width 149 height 6
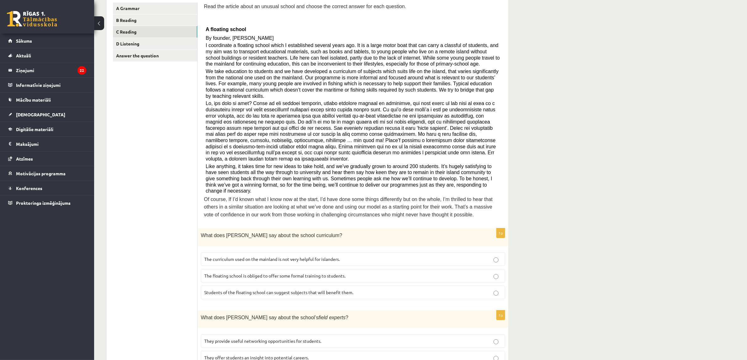
scroll to position [157, 0]
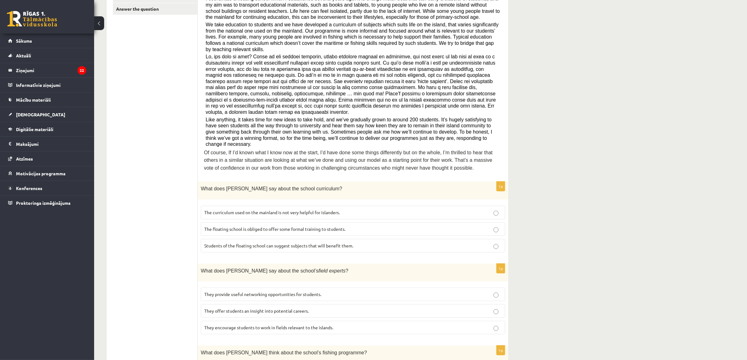
click at [275, 308] on span "They offer students an insight into potential careers." at bounding box center [256, 311] width 105 height 6
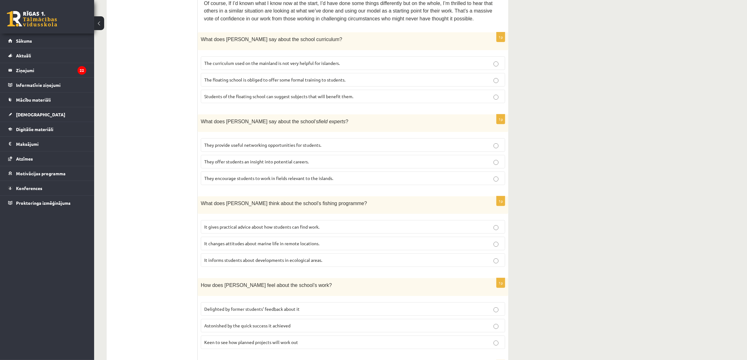
scroll to position [314, 0]
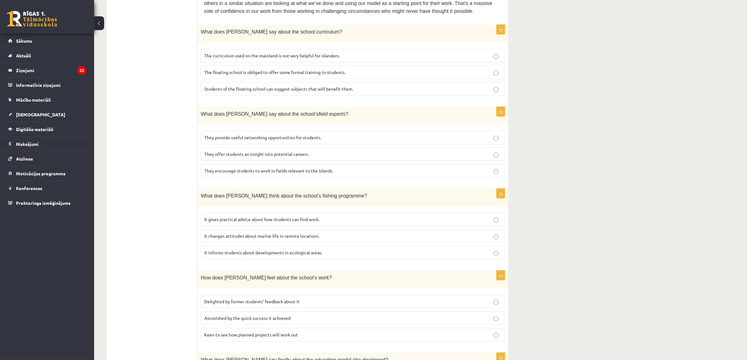
click at [271, 233] on p "It changes attitudes about marine life in remote locations." at bounding box center [353, 236] width 298 height 7
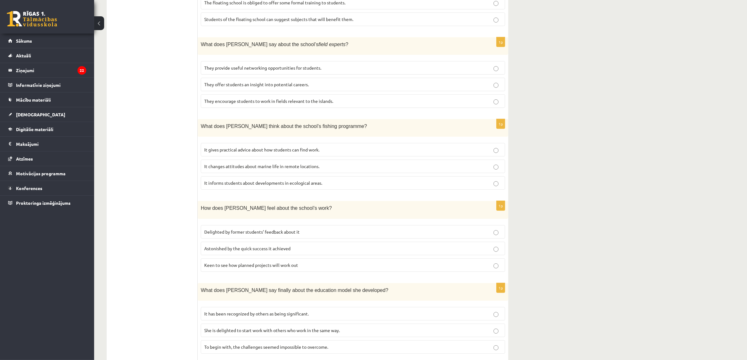
scroll to position [392, 0]
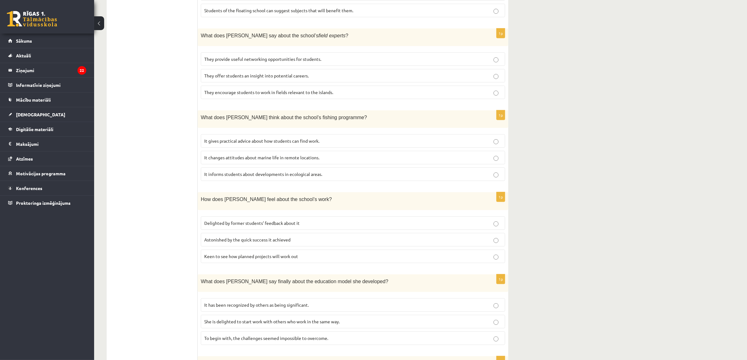
click at [255, 217] on label "Delighted by former students’ feedback about it" at bounding box center [353, 223] width 304 height 13
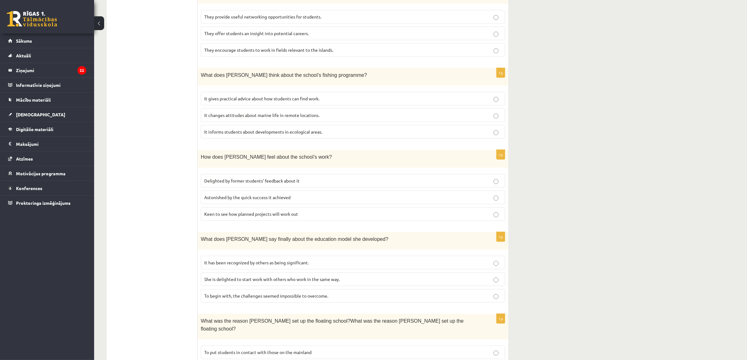
scroll to position [460, 0]
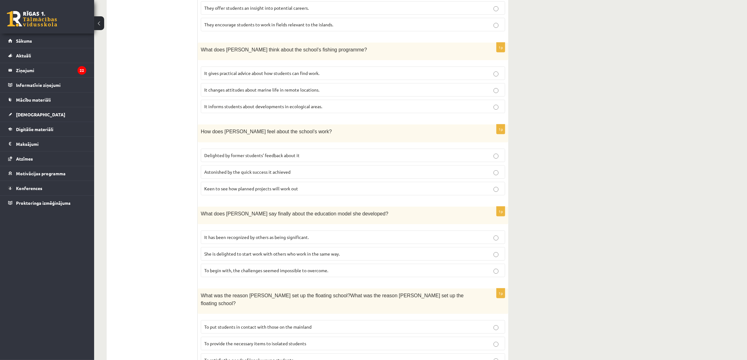
click at [212, 251] on p "She is delighted to start work with others who work in the same way." at bounding box center [353, 254] width 298 height 7
click at [296, 320] on label "To put students in contact with those on the mainland" at bounding box center [353, 326] width 304 height 13
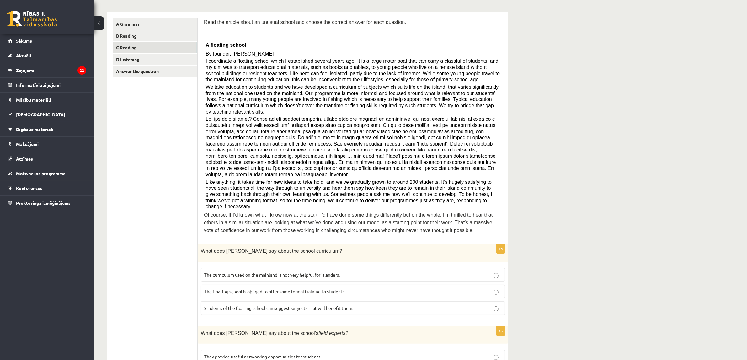
scroll to position [0, 0]
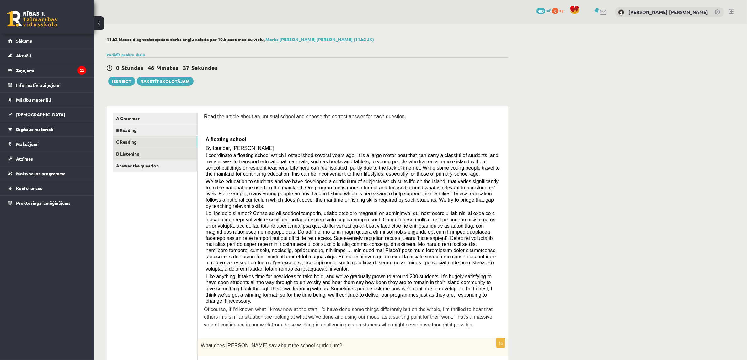
click at [149, 152] on link "D Listening" at bounding box center [155, 154] width 84 height 12
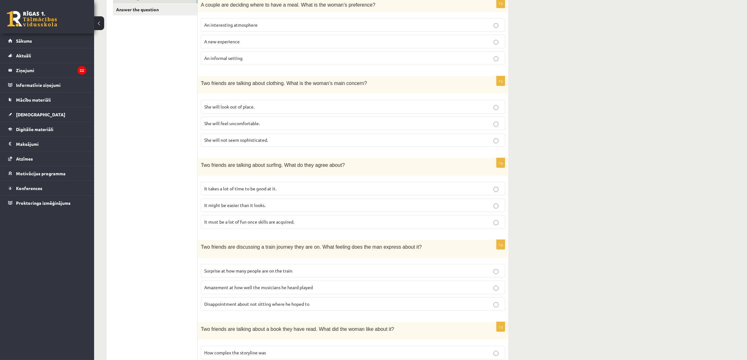
scroll to position [157, 0]
click at [226, 308] on label "Disappointment about not sitting where he hoped to" at bounding box center [353, 303] width 304 height 13
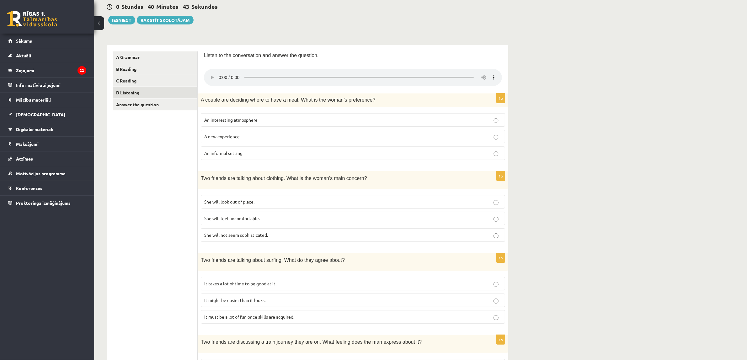
scroll to position [0, 0]
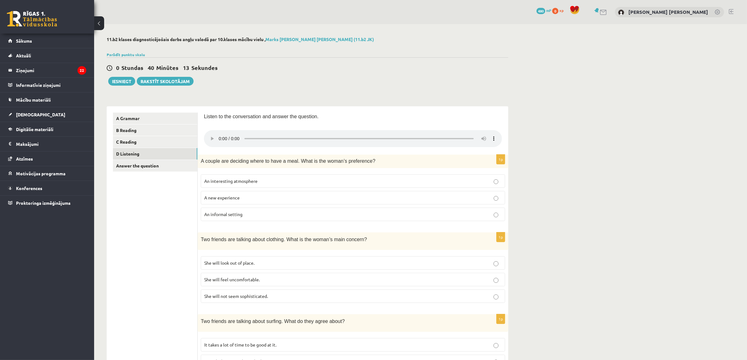
click at [234, 214] on span "An informal setting" at bounding box center [223, 215] width 38 height 6
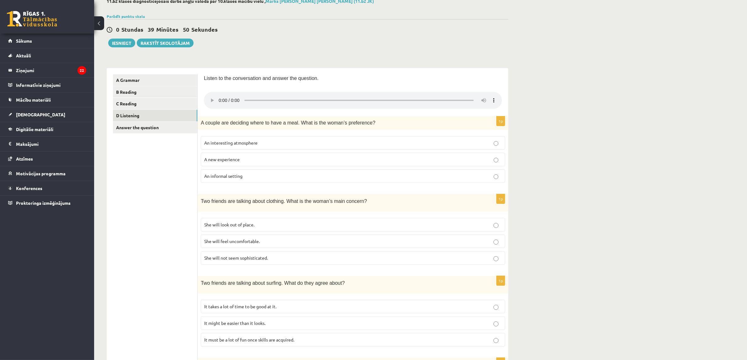
scroll to position [78, 0]
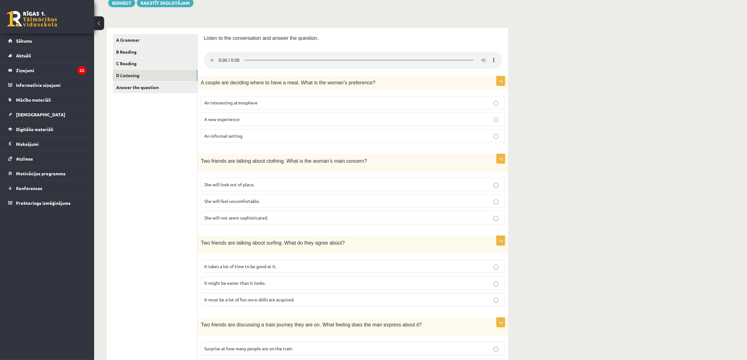
click at [264, 267] on span "It takes a lot of time to be good at it." at bounding box center [240, 267] width 72 height 6
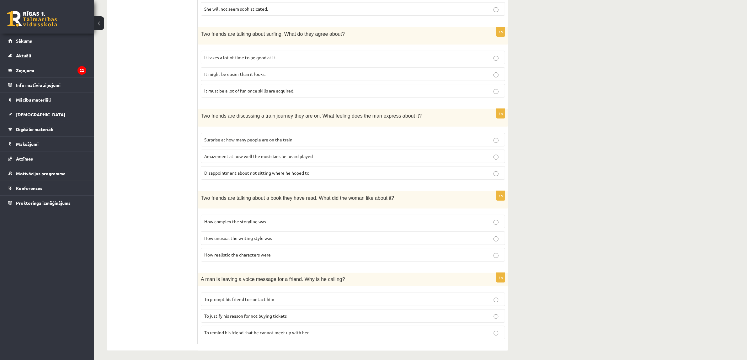
scroll to position [290, 0]
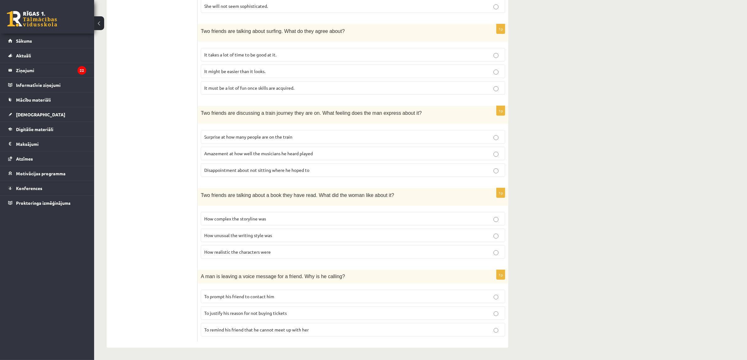
click at [214, 297] on span "To prompt his friend to contact him" at bounding box center [239, 297] width 70 height 6
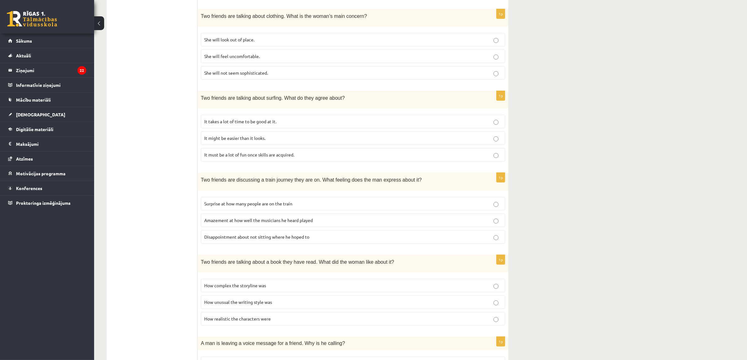
scroll to position [212, 0]
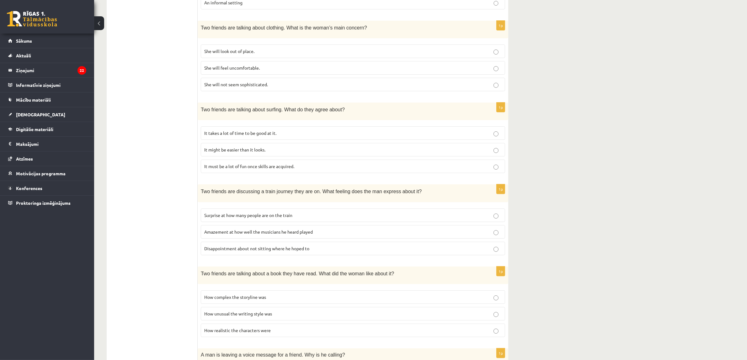
click at [442, 332] on p "How realistic the characters were" at bounding box center [353, 330] width 298 height 7
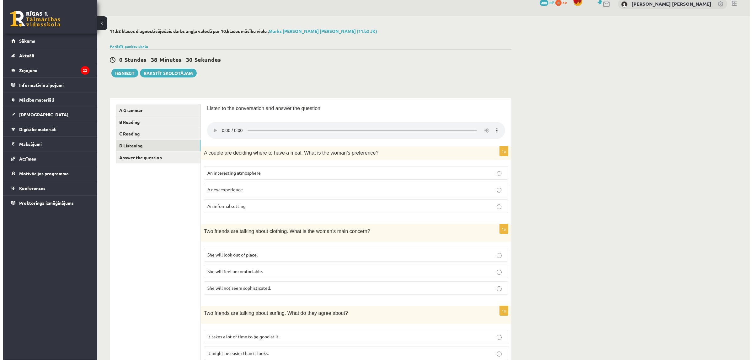
scroll to position [0, 0]
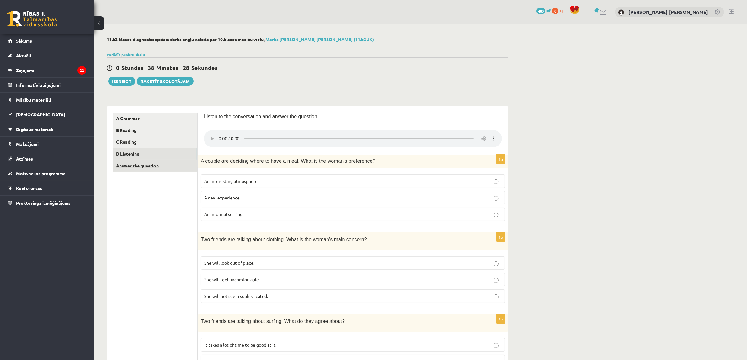
click at [161, 162] on link "Answer the question" at bounding box center [155, 166] width 84 height 12
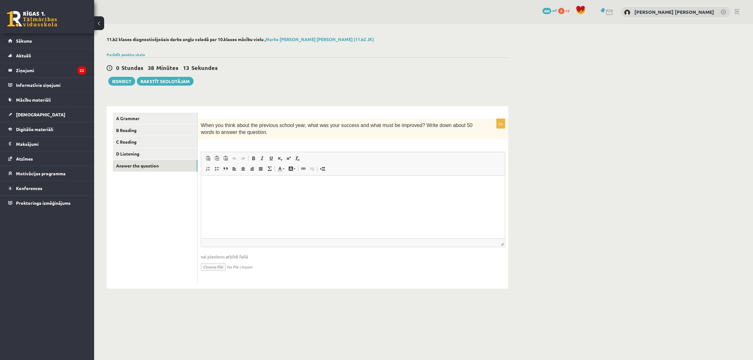
click at [233, 187] on p "Rich Text Editor, wiswyg-editor-user-answer-47024833259020" at bounding box center [352, 185] width 291 height 7
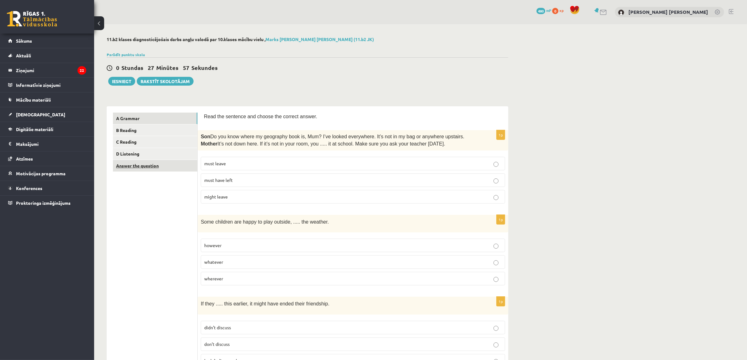
click at [194, 167] on link "Answer the question" at bounding box center [155, 166] width 84 height 12
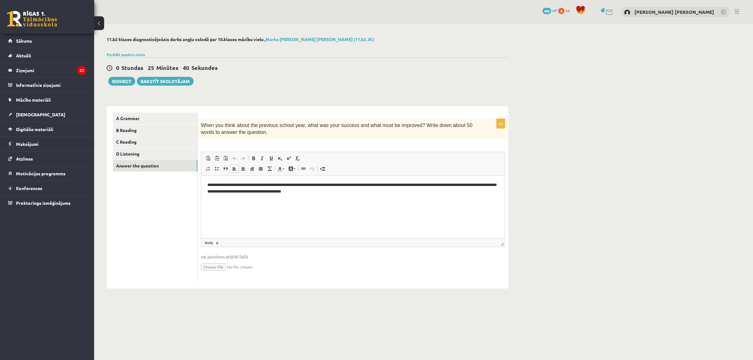
click at [499, 186] on html "**********" at bounding box center [353, 188] width 304 height 26
drag, startPoint x: 255, startPoint y: 191, endPoint x: 249, endPoint y: 192, distance: 7.1
click at [249, 192] on p "**********" at bounding box center [352, 188] width 291 height 13
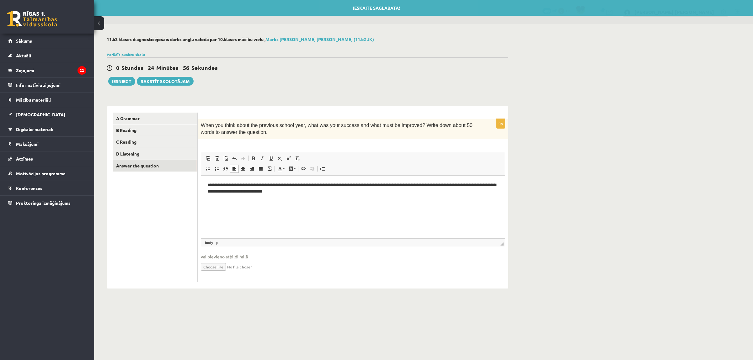
click at [423, 186] on p "**********" at bounding box center [352, 188] width 291 height 13
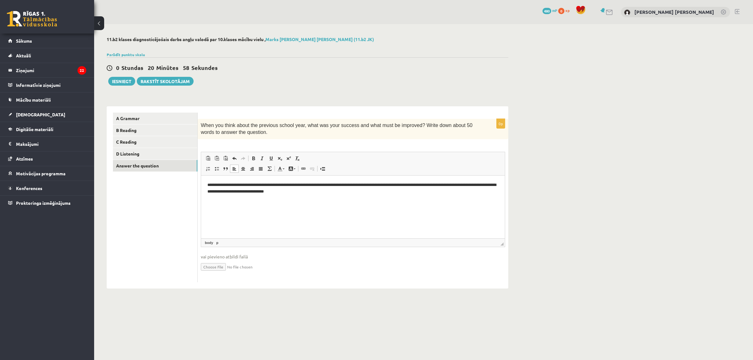
click at [493, 186] on p "**********" at bounding box center [352, 188] width 291 height 13
click at [169, 151] on link "D Listening" at bounding box center [155, 154] width 84 height 12
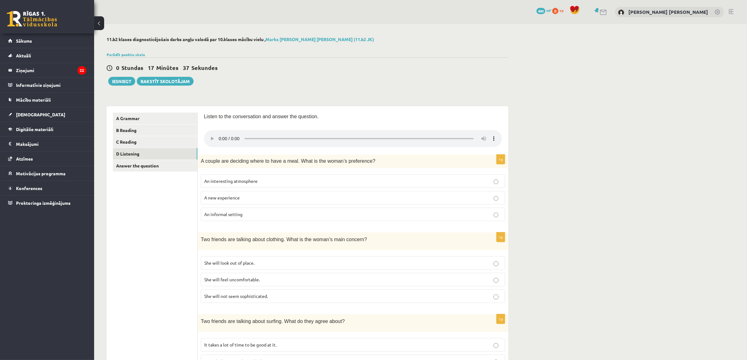
click at [250, 282] on p "She will feel uncomfortable." at bounding box center [353, 280] width 298 height 7
click at [180, 144] on link "C Reading" at bounding box center [155, 142] width 84 height 12
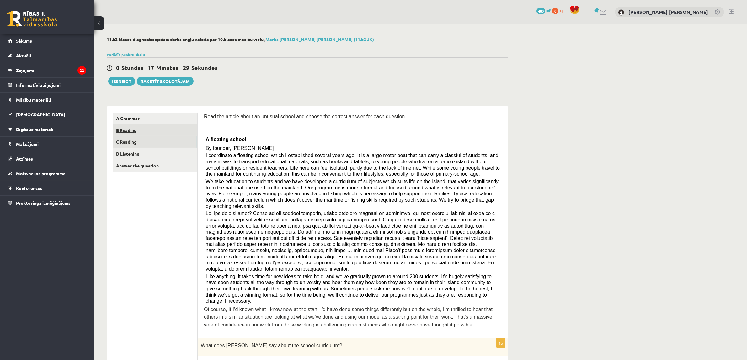
click at [175, 129] on link "B Reading" at bounding box center [155, 131] width 84 height 12
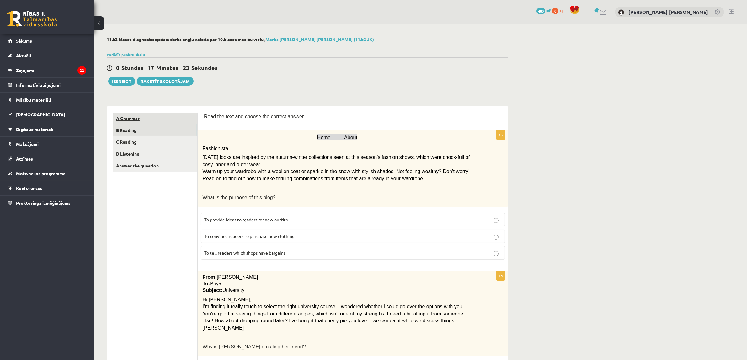
click at [171, 118] on link "A Grammar" at bounding box center [155, 119] width 84 height 12
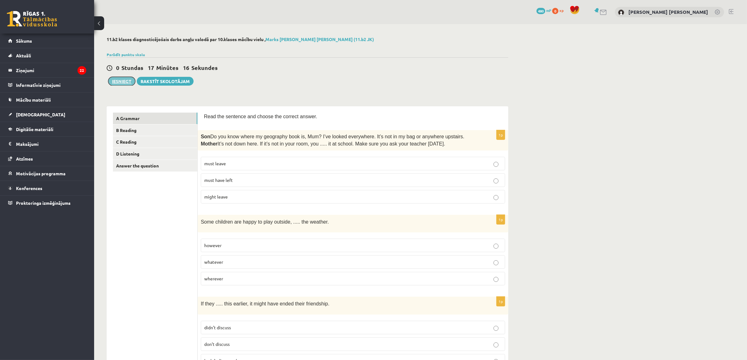
click at [117, 79] on button "Iesniegt" at bounding box center [121, 81] width 27 height 9
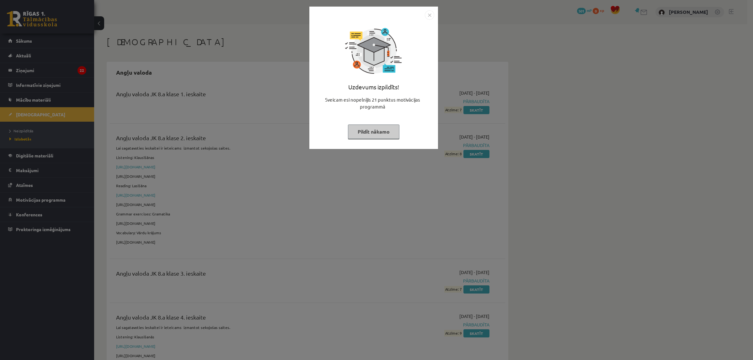
click at [433, 15] on img "Close" at bounding box center [429, 14] width 9 height 9
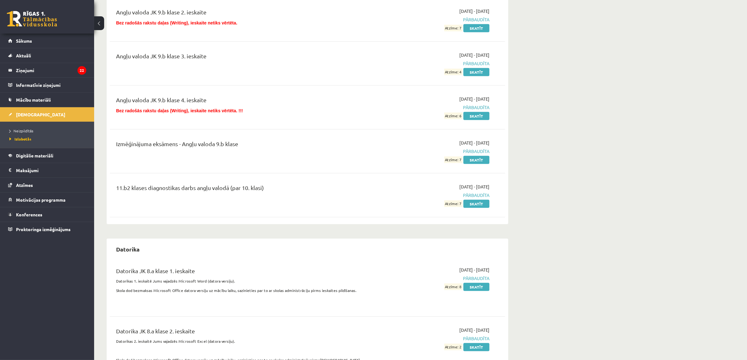
scroll to position [471, 0]
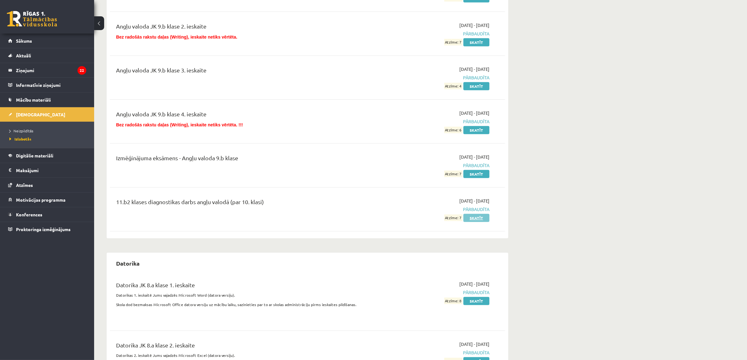
click at [469, 217] on link "Skatīt" at bounding box center [477, 218] width 26 height 8
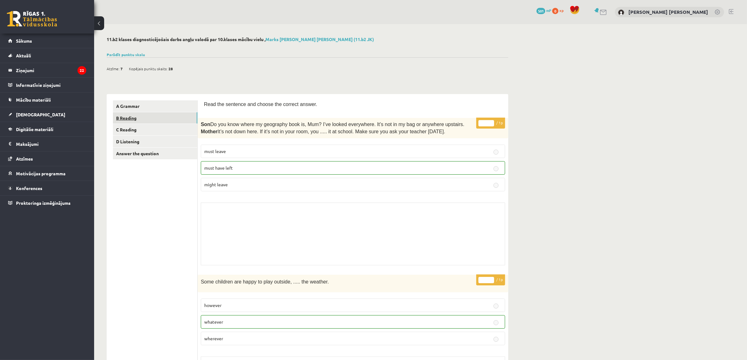
click at [164, 120] on link "B Reading" at bounding box center [155, 118] width 84 height 12
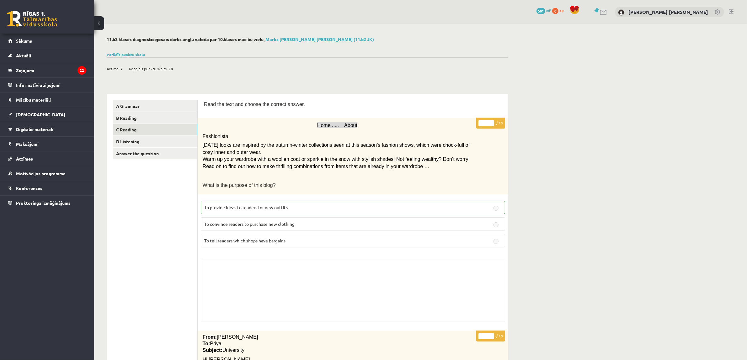
click at [167, 131] on link "C Reading" at bounding box center [155, 130] width 84 height 12
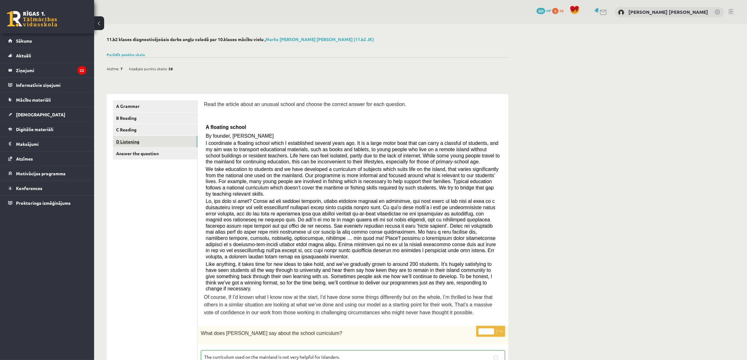
click at [180, 140] on link "D Listening" at bounding box center [155, 142] width 84 height 12
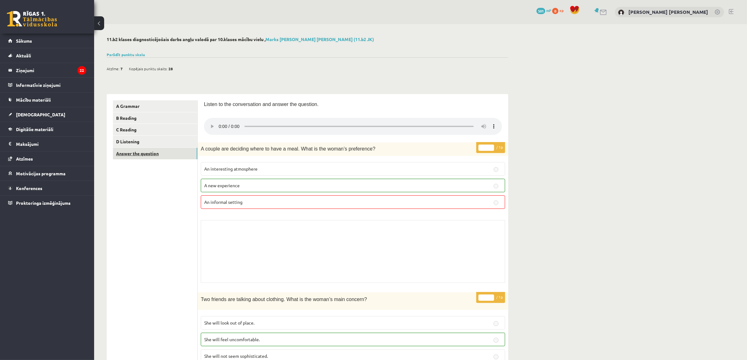
click at [147, 156] on link "Answer the question" at bounding box center [155, 154] width 84 height 12
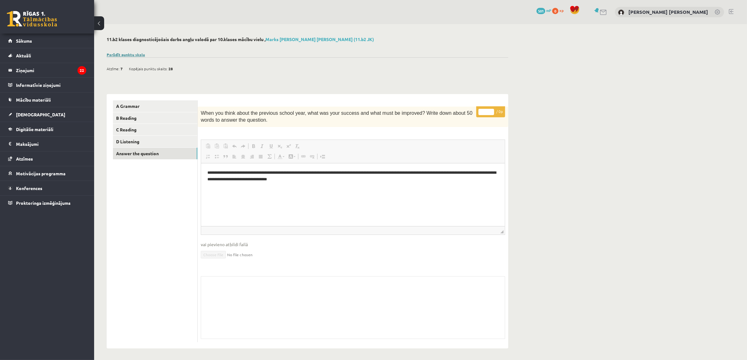
click at [136, 55] on link "Parādīt punktu skalu" at bounding box center [126, 54] width 38 height 5
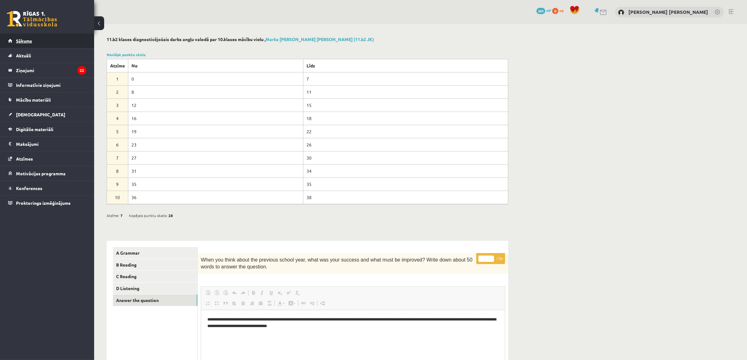
click at [34, 40] on link "Sākums" at bounding box center [47, 41] width 78 height 14
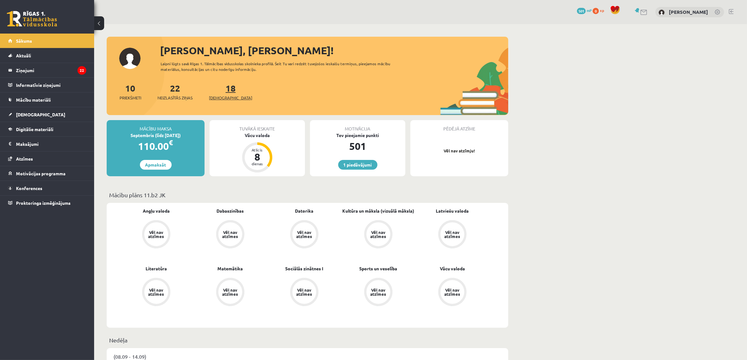
click at [225, 89] on div "18 Ieskaites" at bounding box center [230, 91] width 43 height 19
click at [224, 90] on link "18 Ieskaites" at bounding box center [230, 92] width 43 height 19
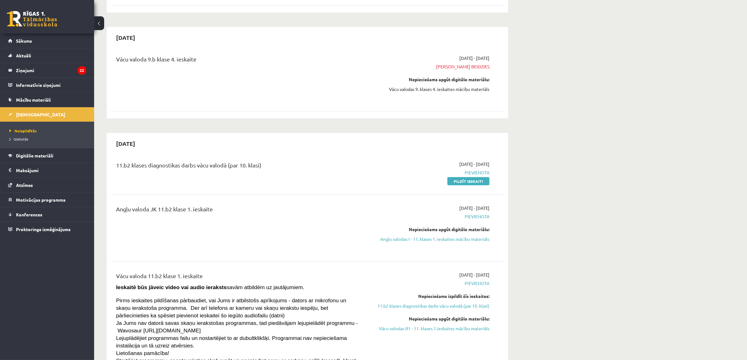
scroll to position [392, 0]
